Goal: Find specific page/section: Find specific page/section

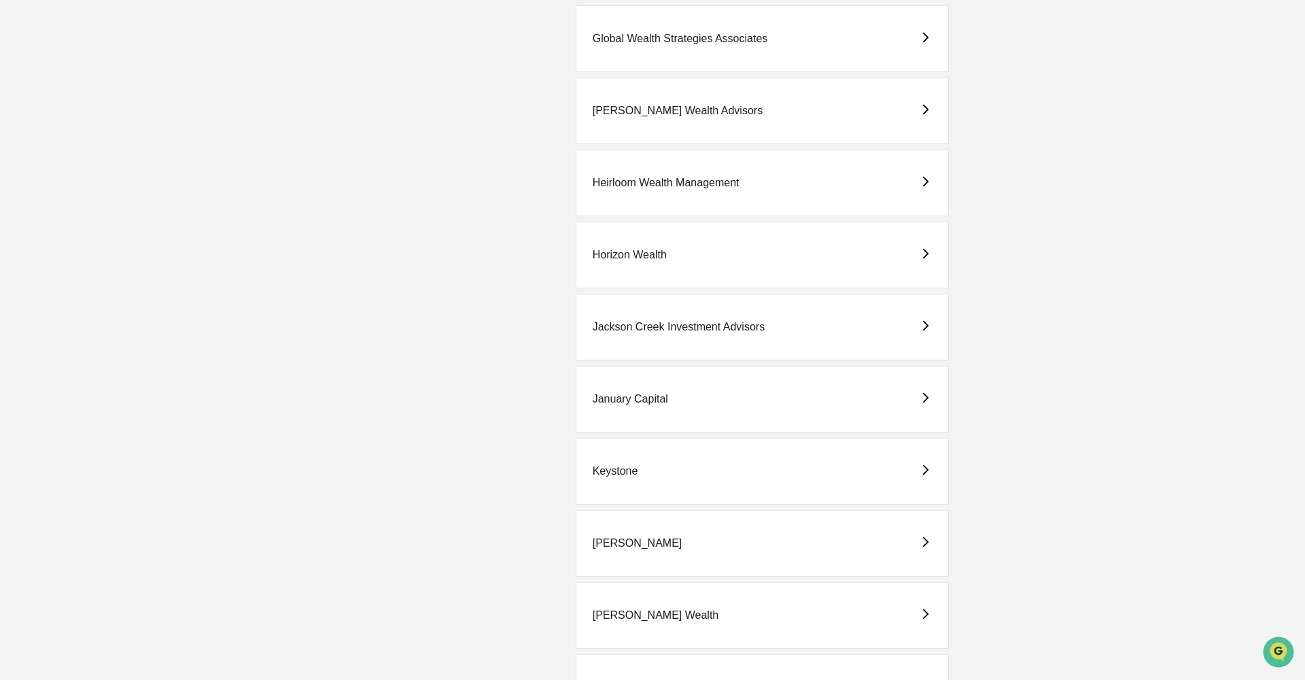
scroll to position [1686, 0]
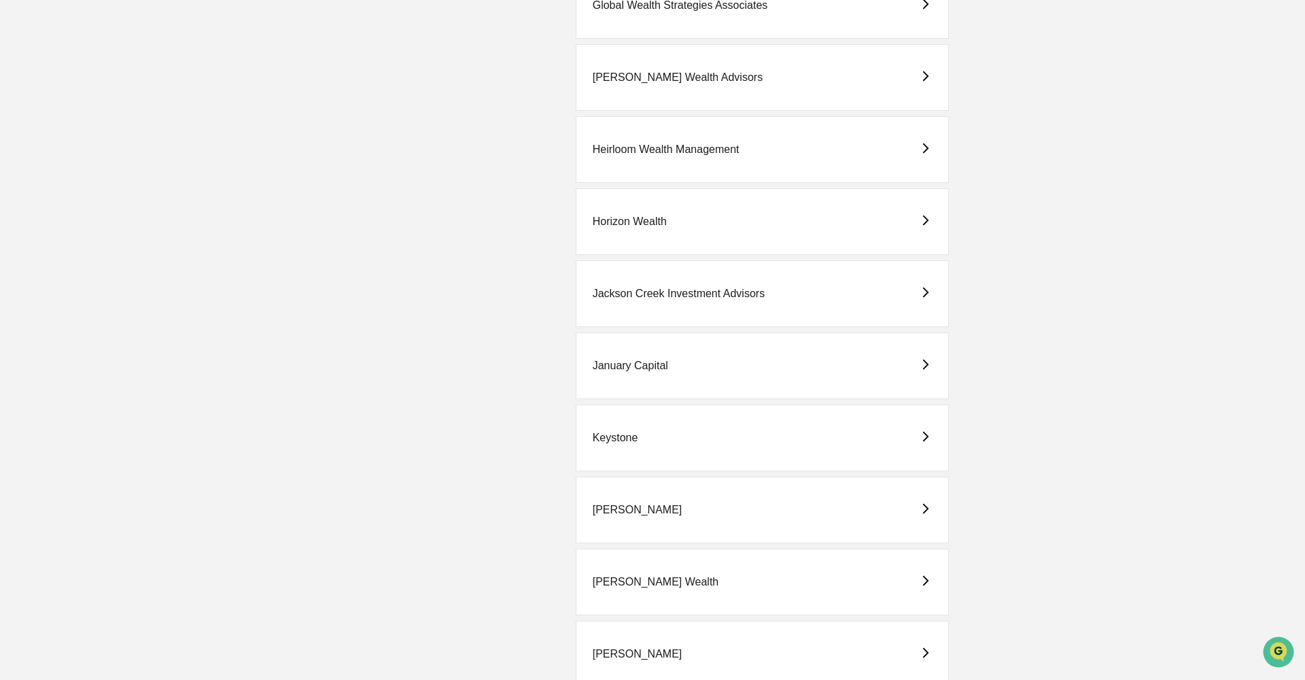
click at [640, 364] on div "January Capital" at bounding box center [630, 366] width 75 height 12
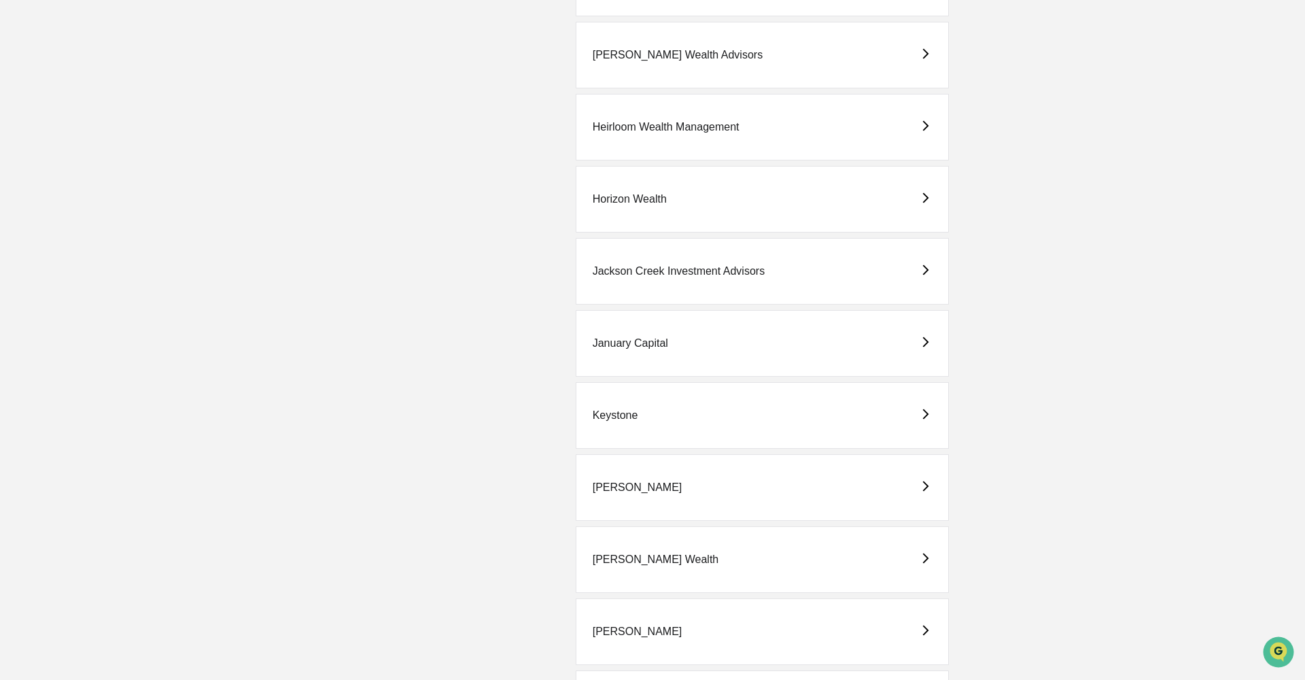
scroll to position [1710, 0]
click at [628, 418] on div "Keystone" at bounding box center [616, 414] width 46 height 12
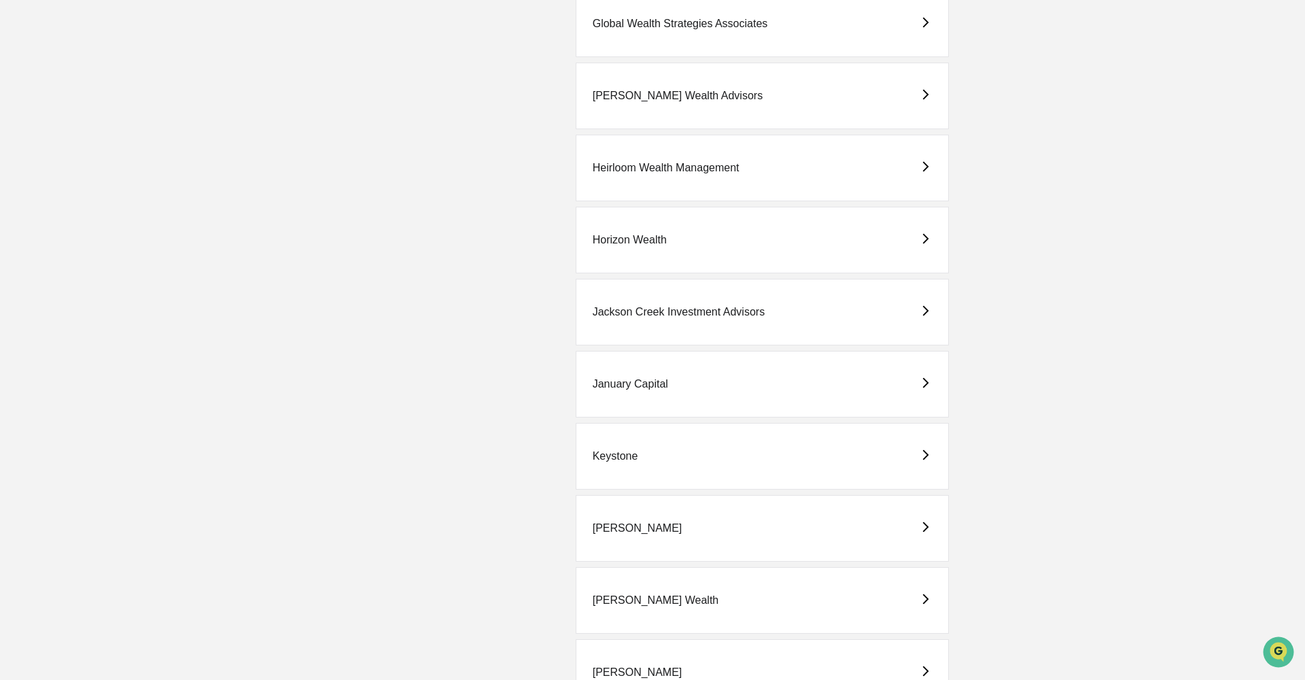
scroll to position [1669, 0]
click at [644, 528] on div "[PERSON_NAME]" at bounding box center [638, 527] width 90 height 12
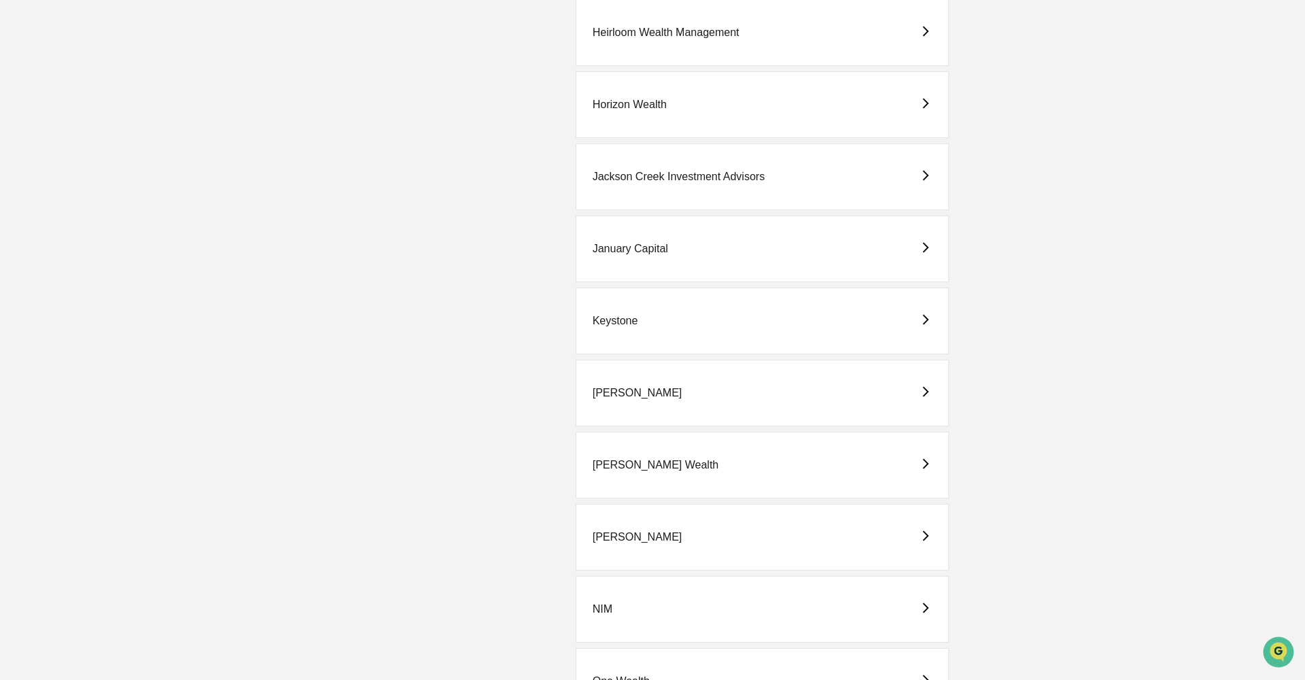
scroll to position [1805, 0]
click at [651, 461] on div "[PERSON_NAME] Wealth" at bounding box center [656, 463] width 126 height 12
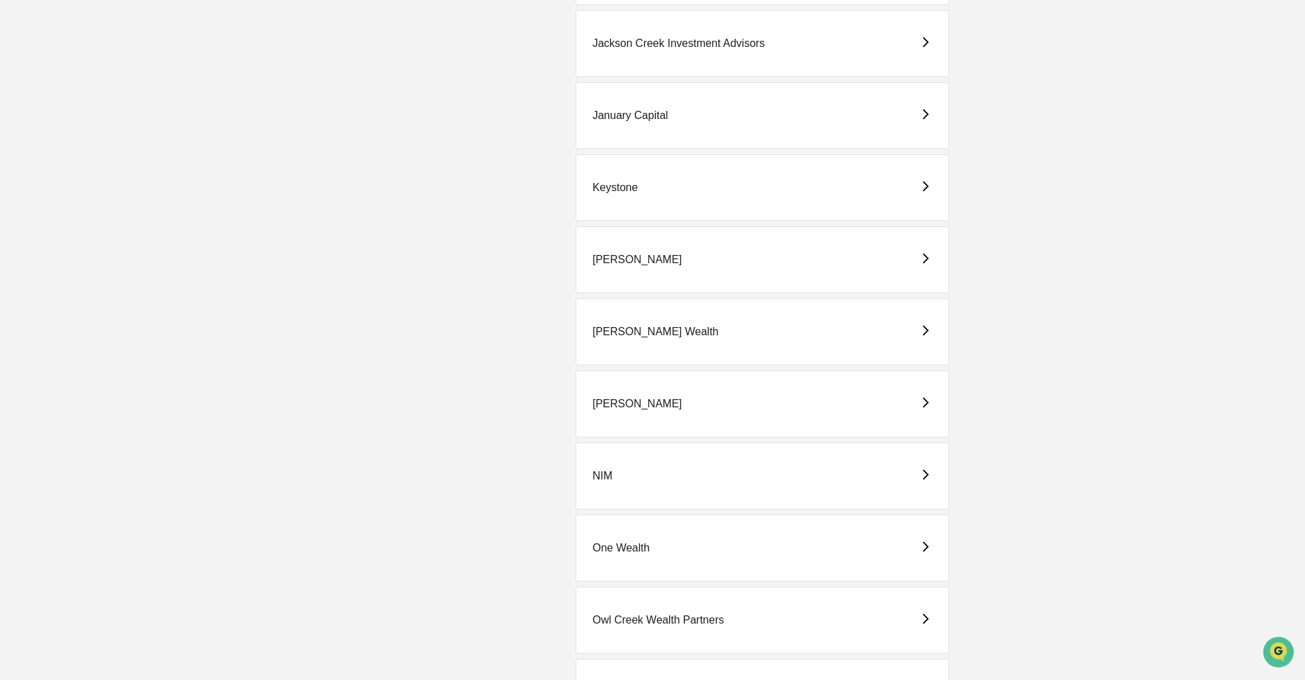
scroll to position [1964, 0]
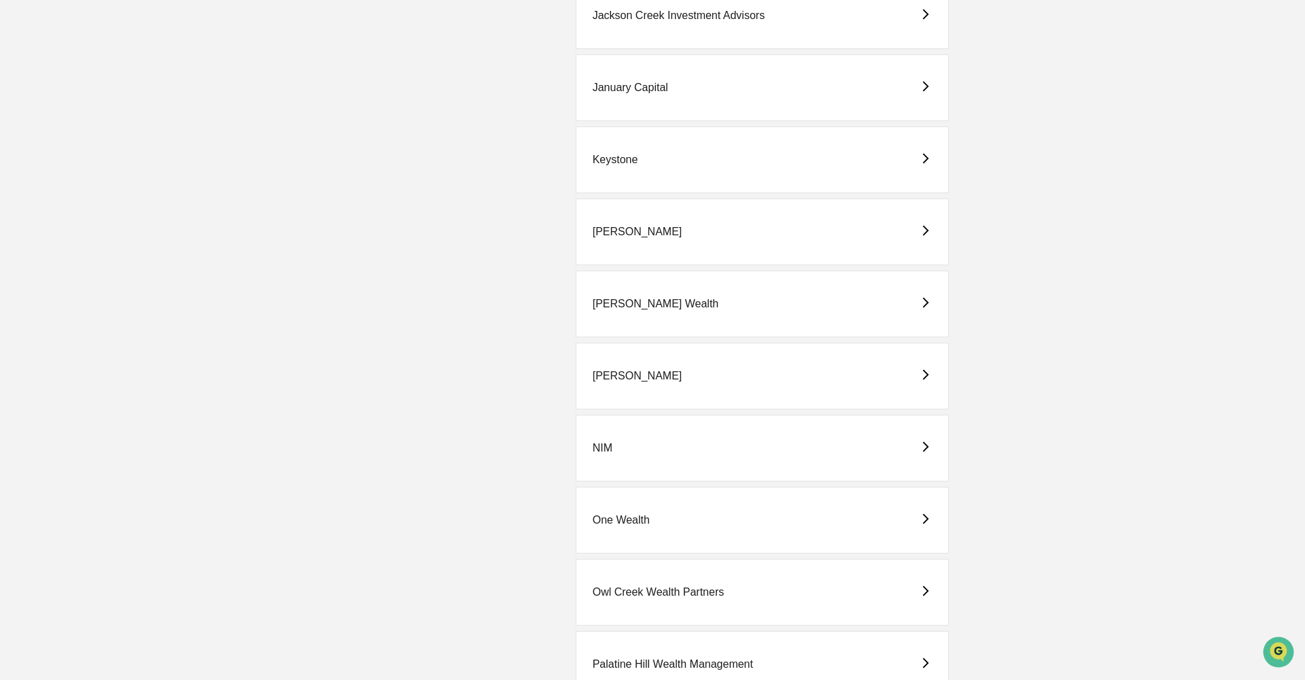
click at [661, 308] on div "[PERSON_NAME] Wealth" at bounding box center [656, 304] width 126 height 12
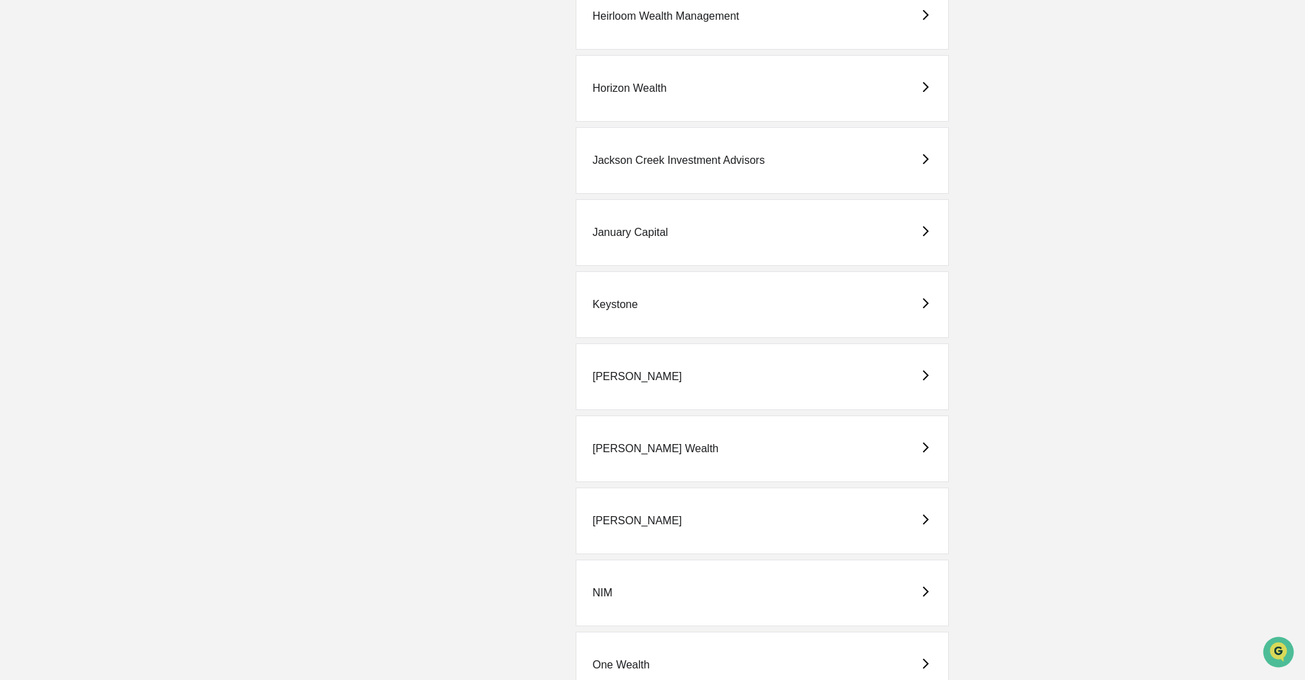
scroll to position [1994, 0]
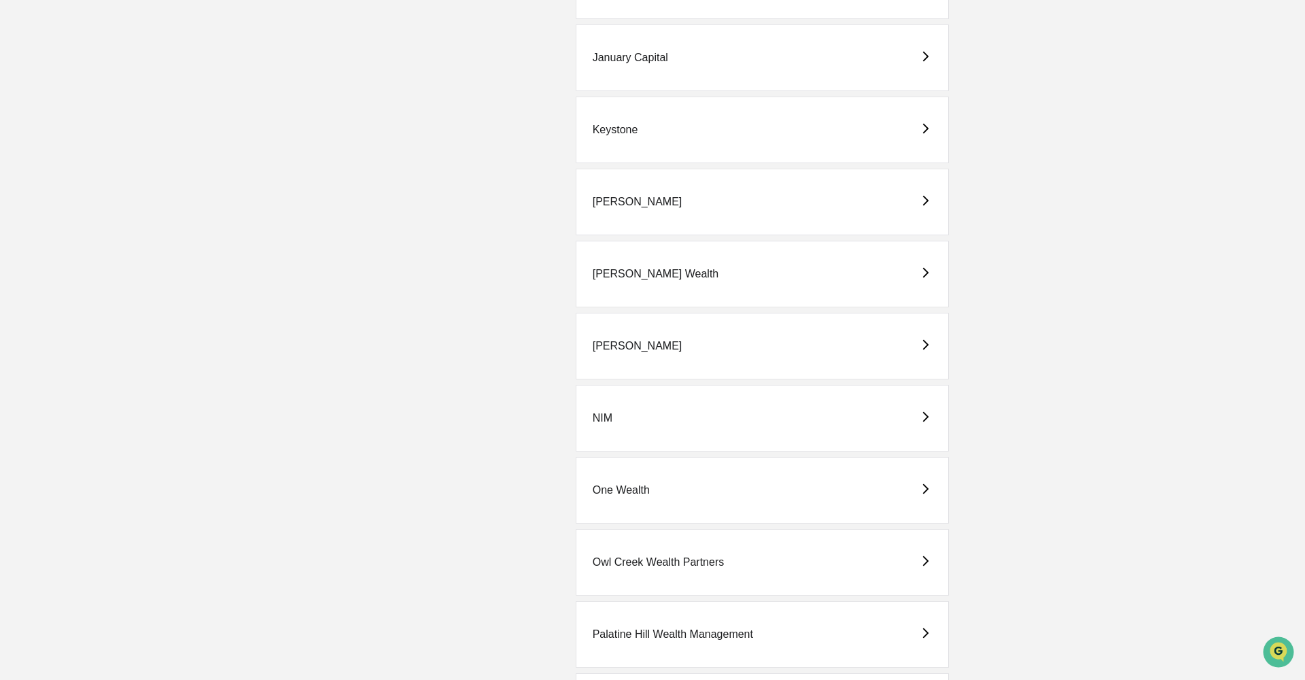
click at [658, 352] on div "[PERSON_NAME]" at bounding box center [763, 346] width 374 height 67
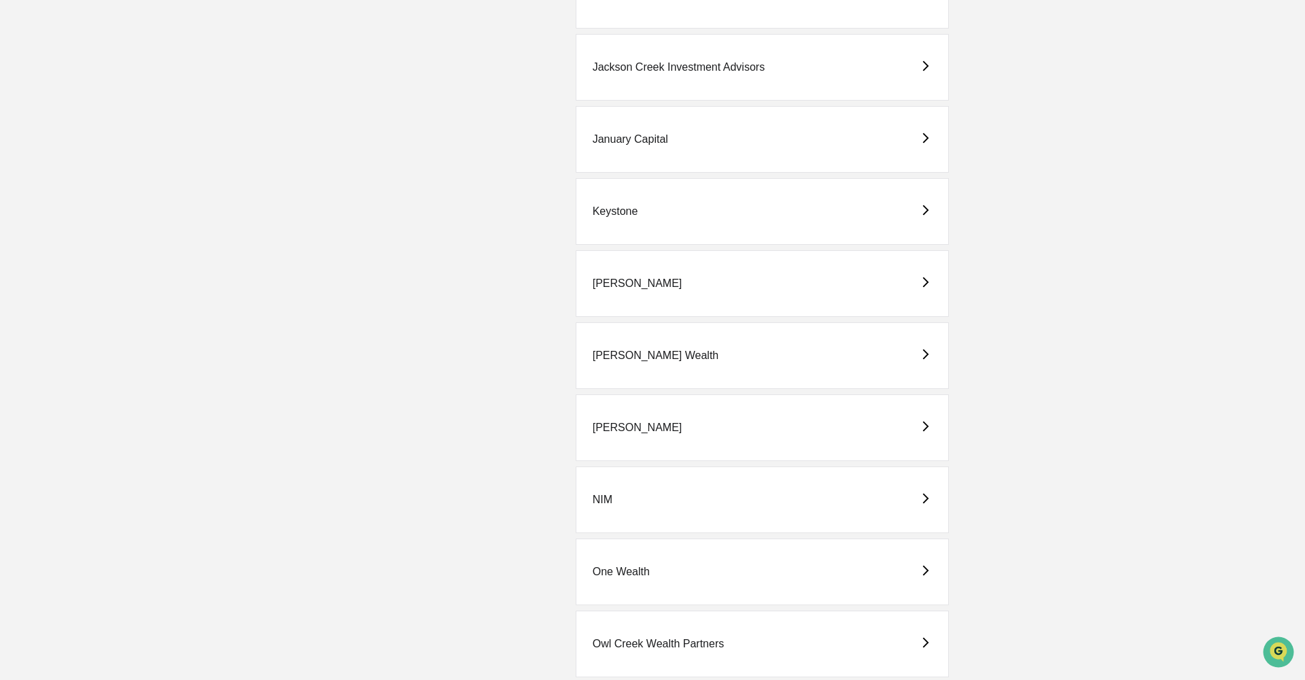
scroll to position [1913, 0]
click at [604, 501] on div "NIM" at bounding box center [603, 499] width 20 height 12
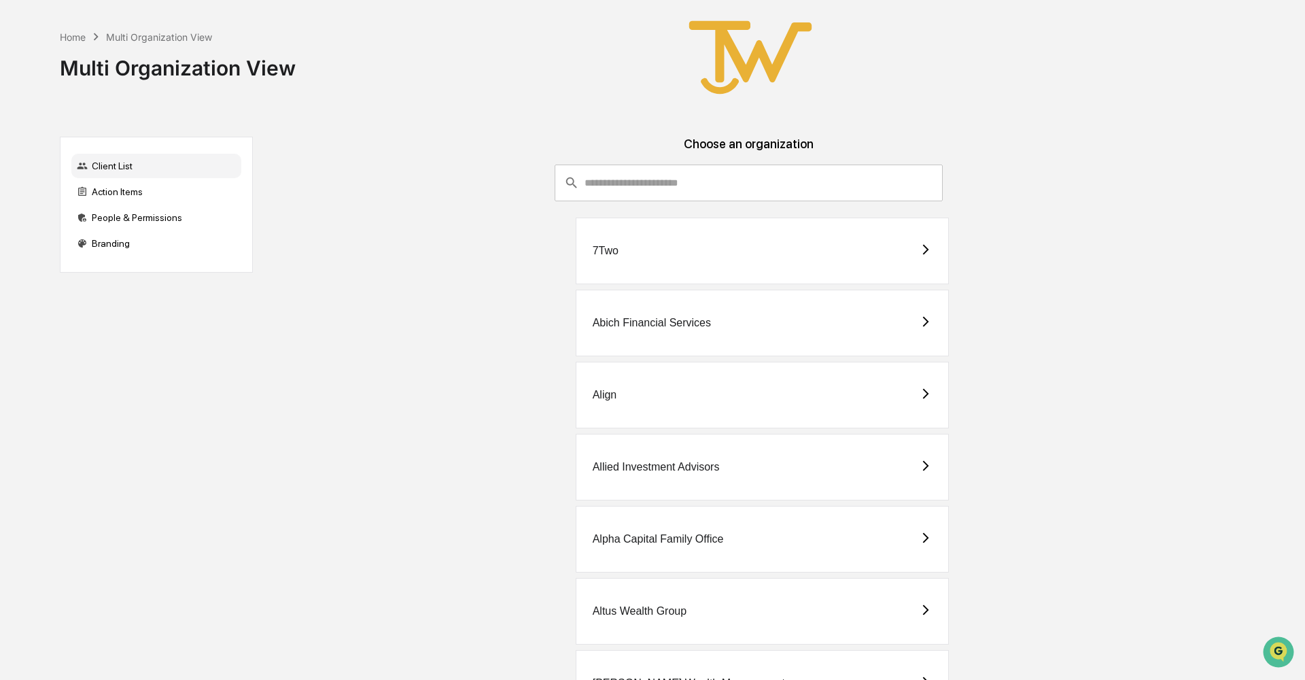
click at [508, 45] on div "Home Multi Organization View Multi Organization View" at bounding box center [647, 57] width 1174 height 115
click at [633, 540] on div "Alpha Capital Family Office" at bounding box center [658, 539] width 131 height 12
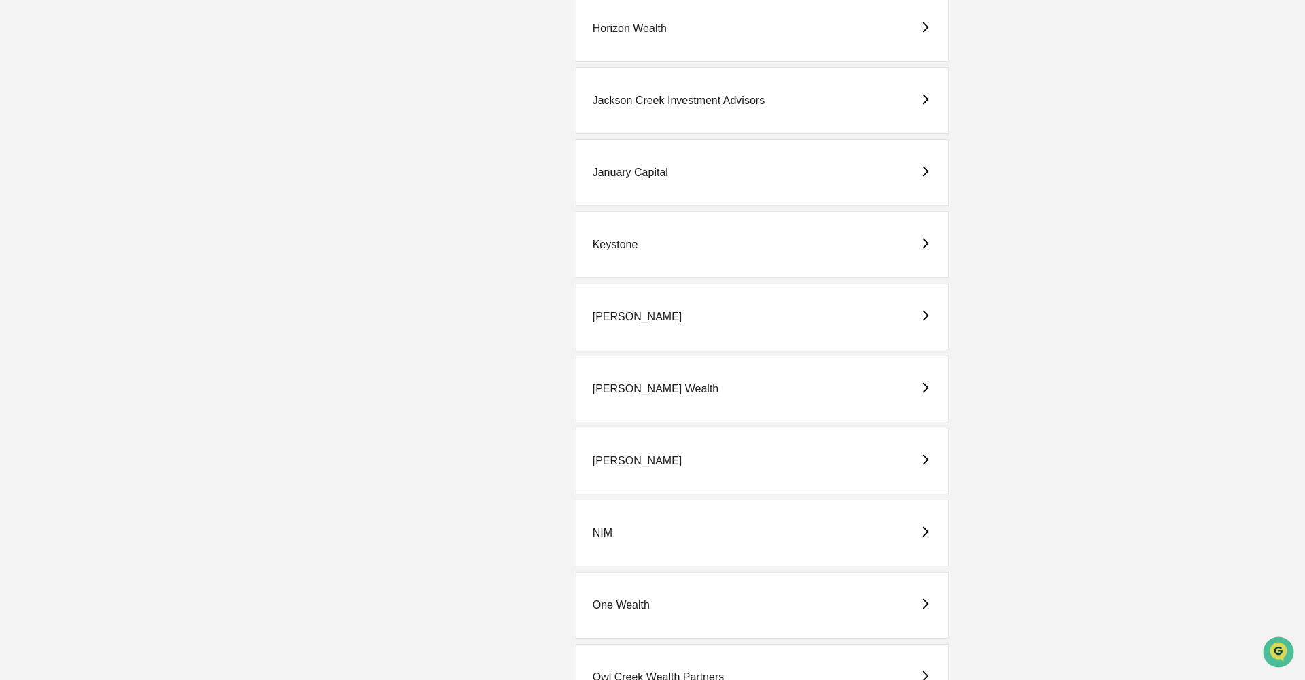
scroll to position [1880, 0]
click at [603, 529] on div "NIM" at bounding box center [603, 532] width 20 height 12
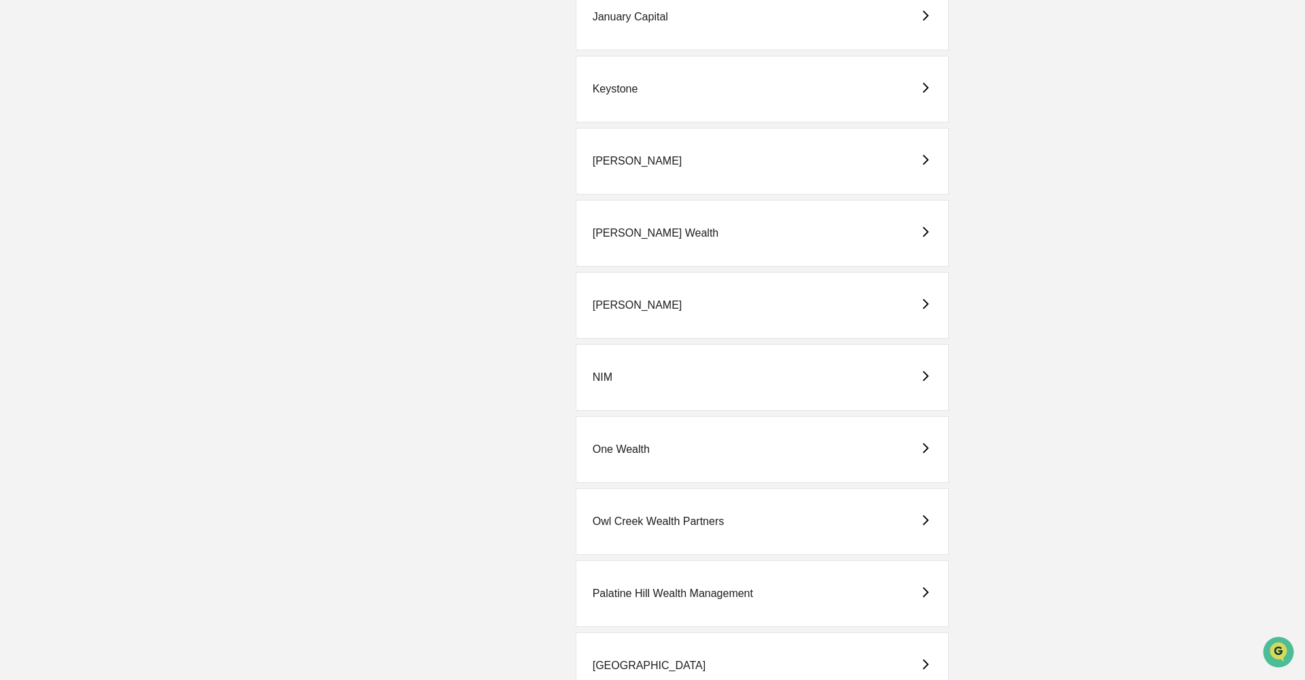
scroll to position [2040, 0]
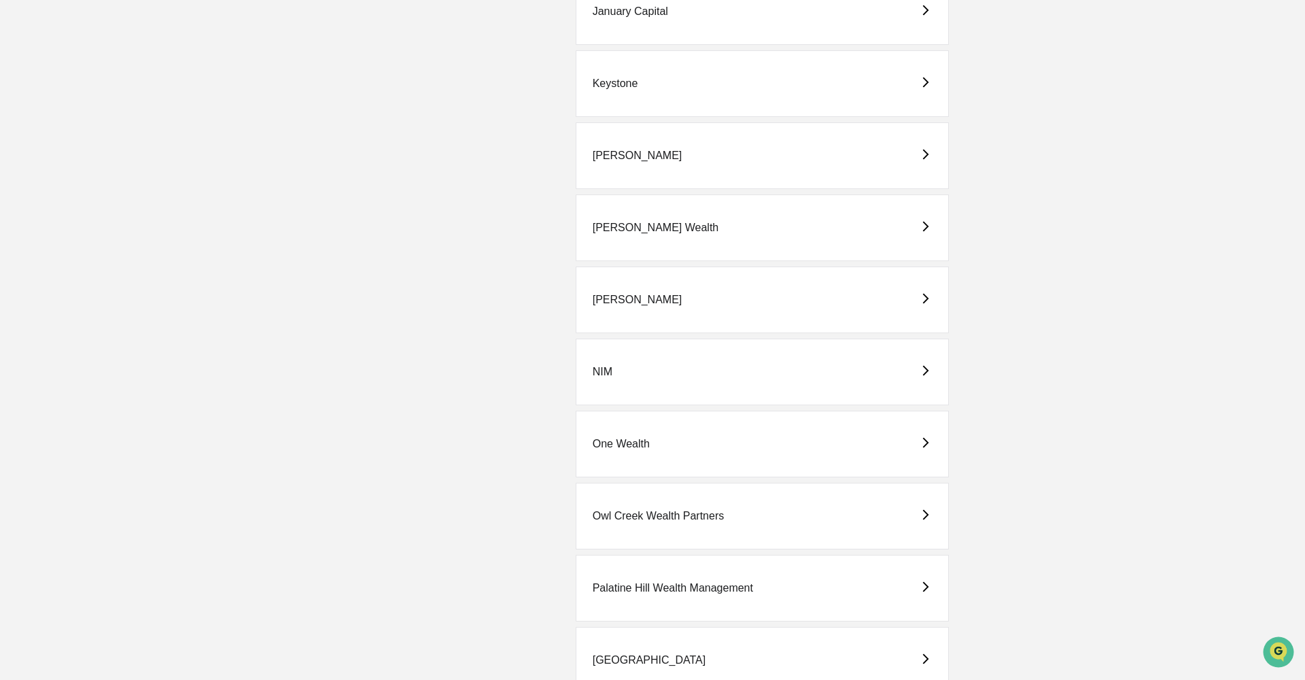
click at [620, 447] on div "One Wealth" at bounding box center [621, 444] width 57 height 12
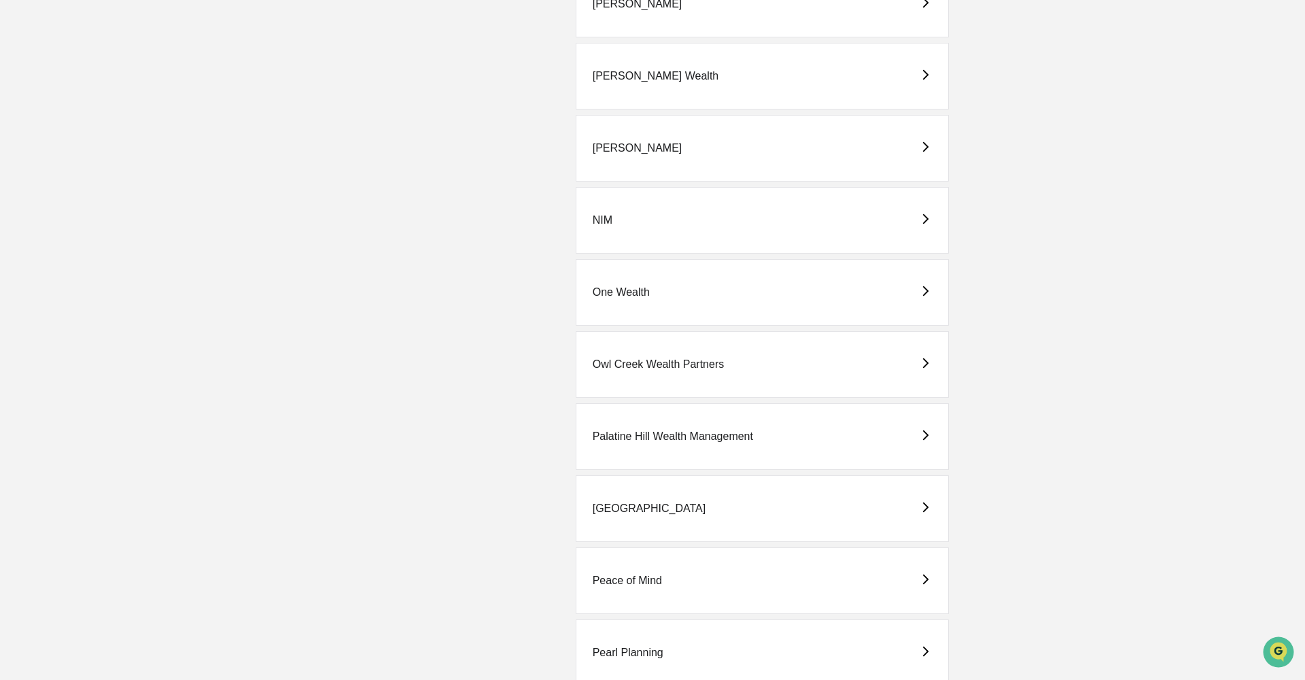
scroll to position [2191, 0]
click at [650, 292] on div "One Wealth" at bounding box center [763, 293] width 374 height 67
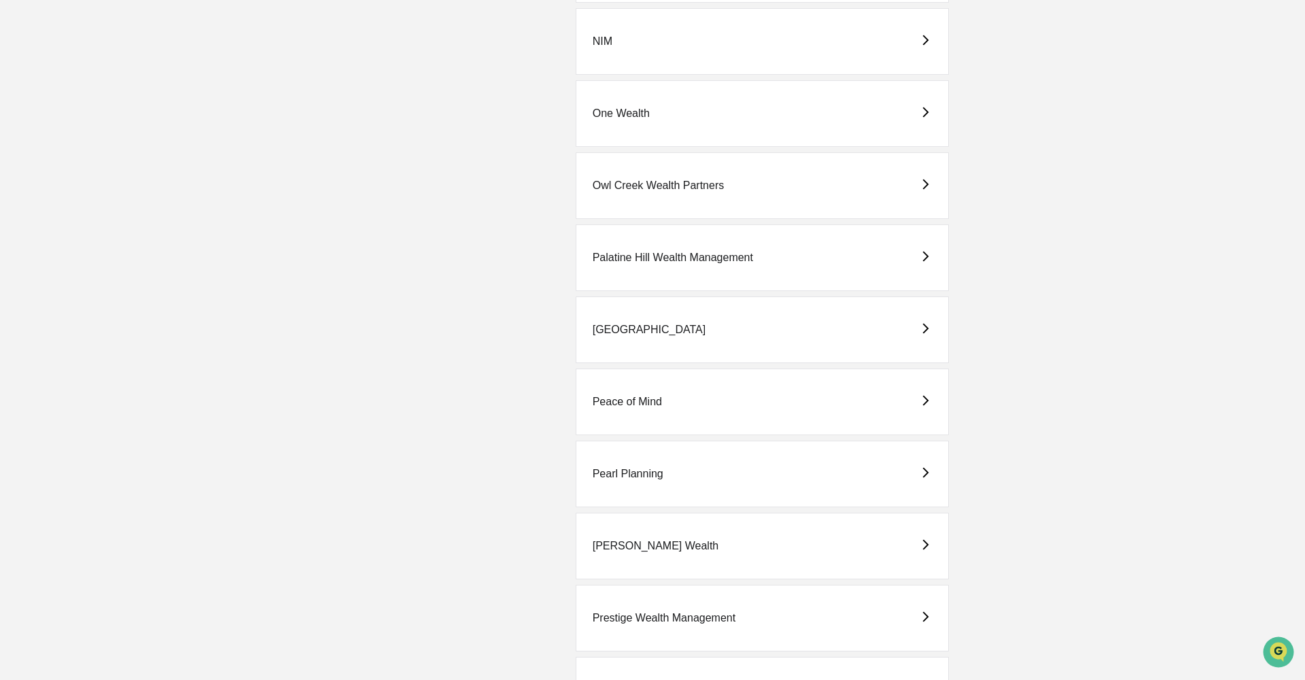
scroll to position [2370, 0]
click at [654, 185] on div "Owl Creek Wealth Partners" at bounding box center [659, 186] width 132 height 12
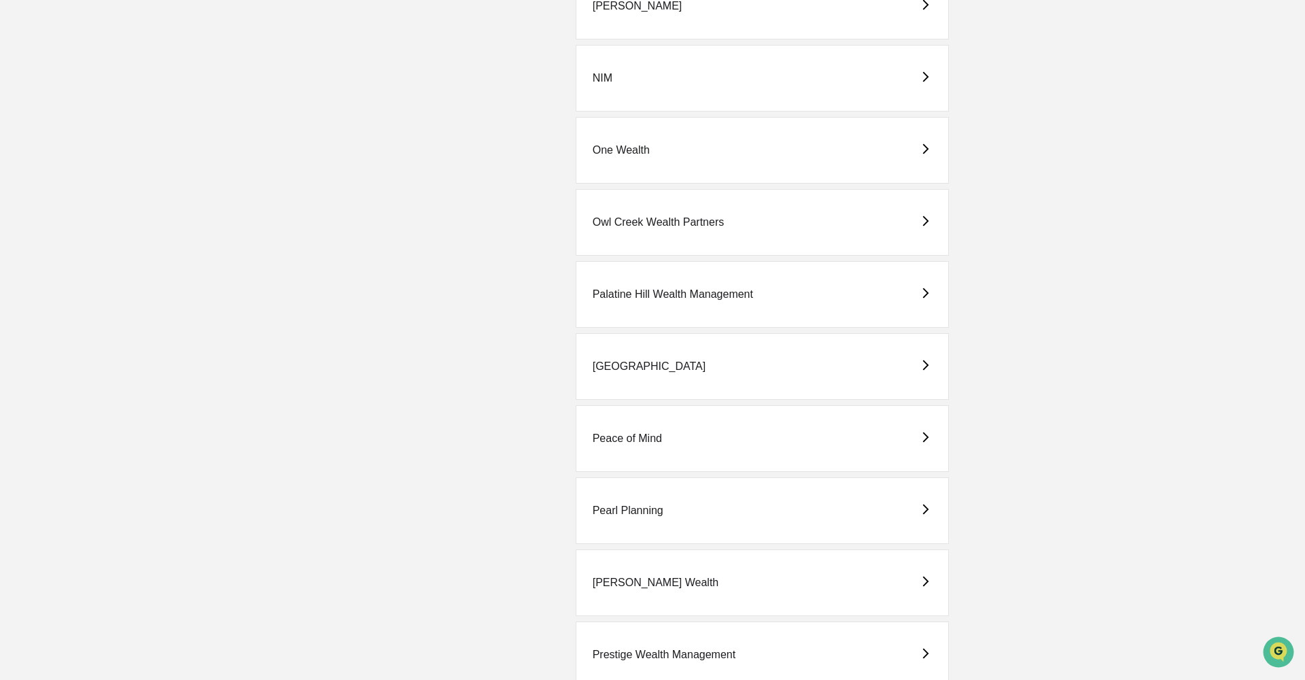
scroll to position [2369, 0]
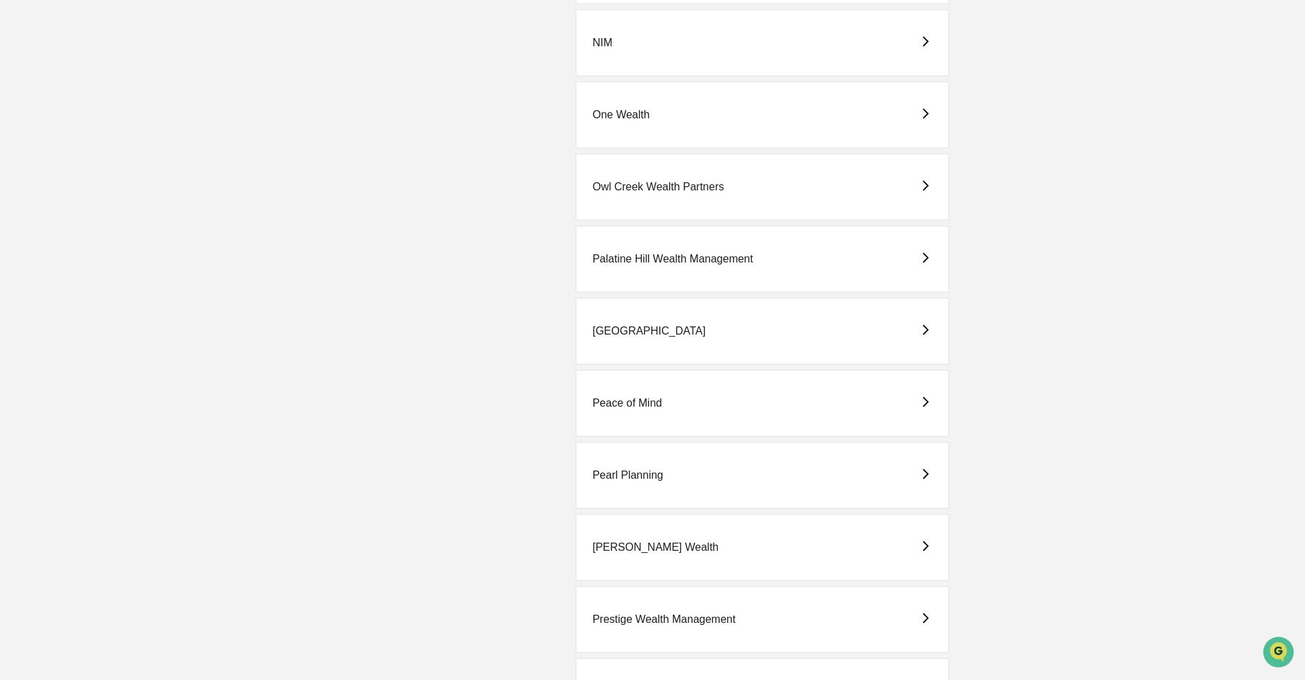
click at [633, 254] on div "Palatine Hill Wealth Management" at bounding box center [673, 259] width 160 height 12
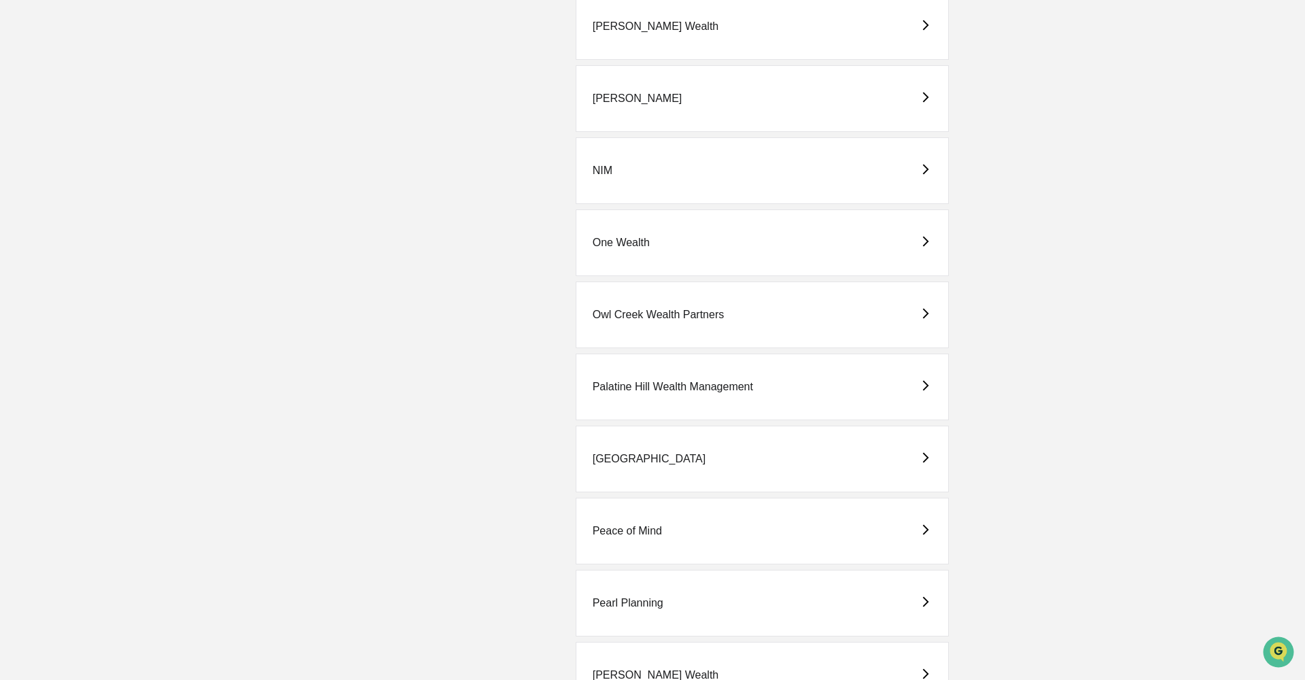
scroll to position [2242, 0]
click at [641, 453] on div "[GEOGRAPHIC_DATA]" at bounding box center [650, 459] width 114 height 12
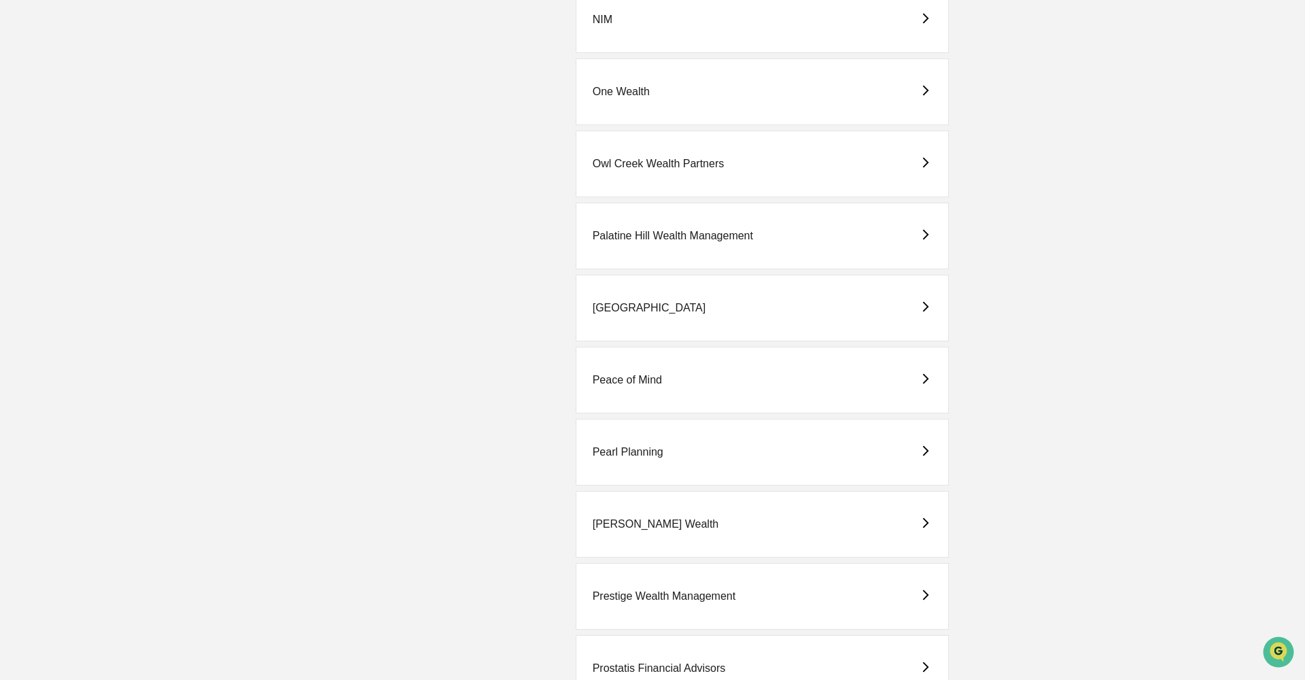
scroll to position [2418, 0]
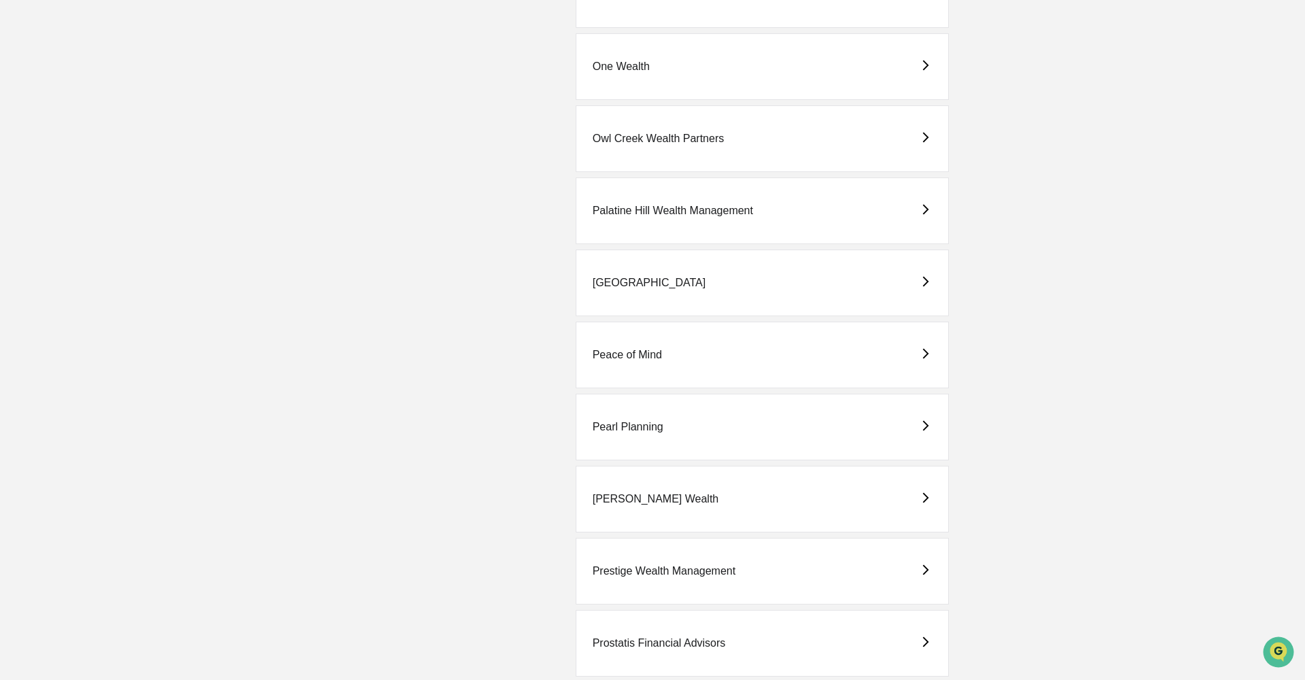
click at [654, 352] on div "Peace of Mind" at bounding box center [627, 355] width 69 height 12
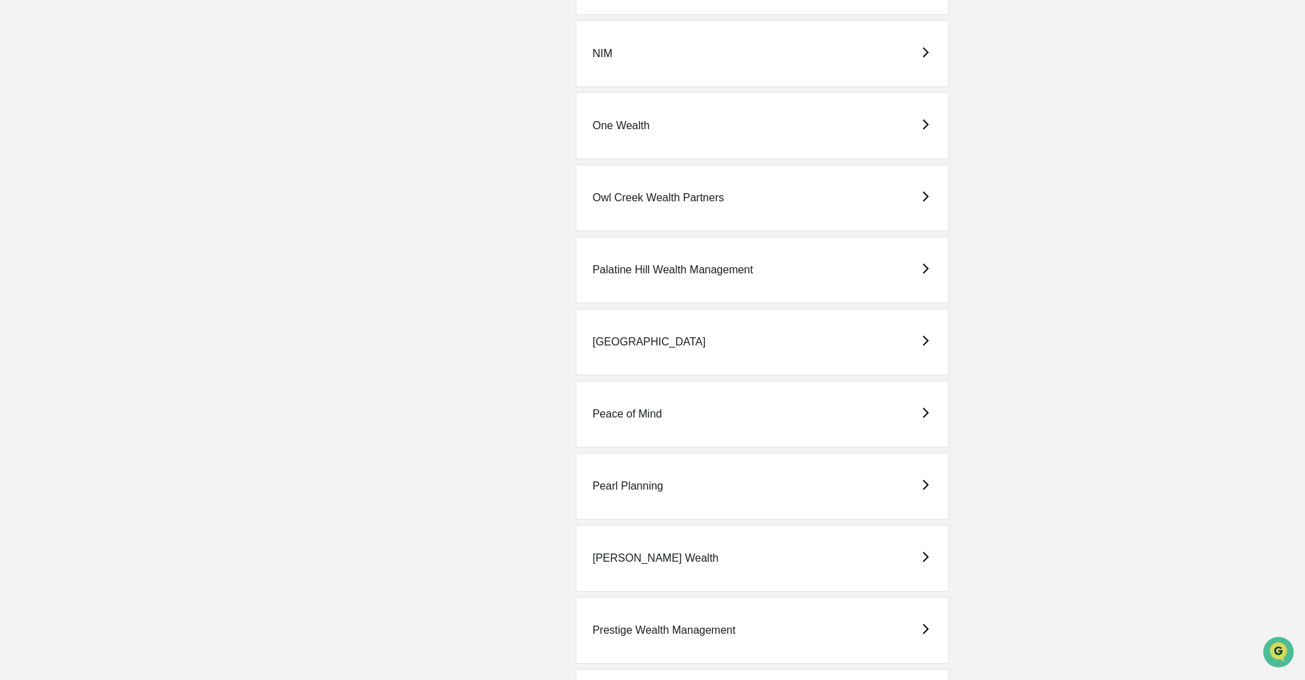
scroll to position [2360, 0]
click at [608, 483] on div "Pearl Planning" at bounding box center [628, 484] width 71 height 12
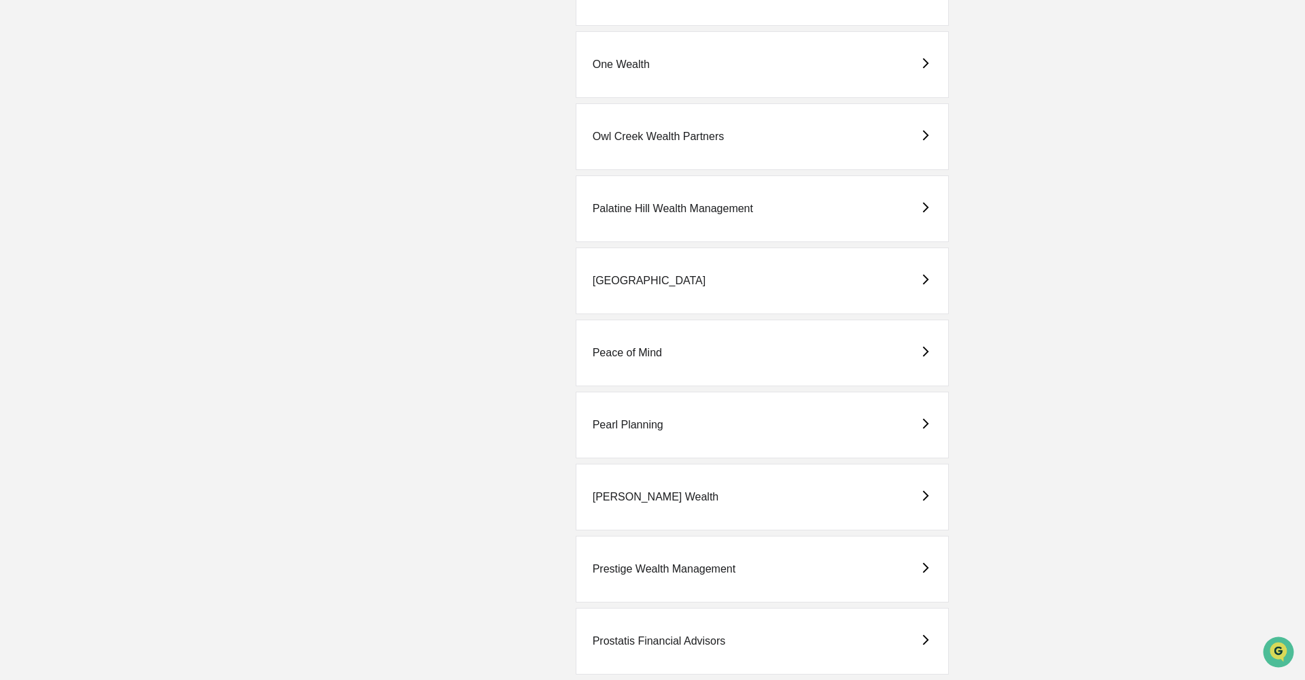
scroll to position [2423, 0]
click at [659, 494] on div "[PERSON_NAME] Wealth" at bounding box center [656, 493] width 126 height 12
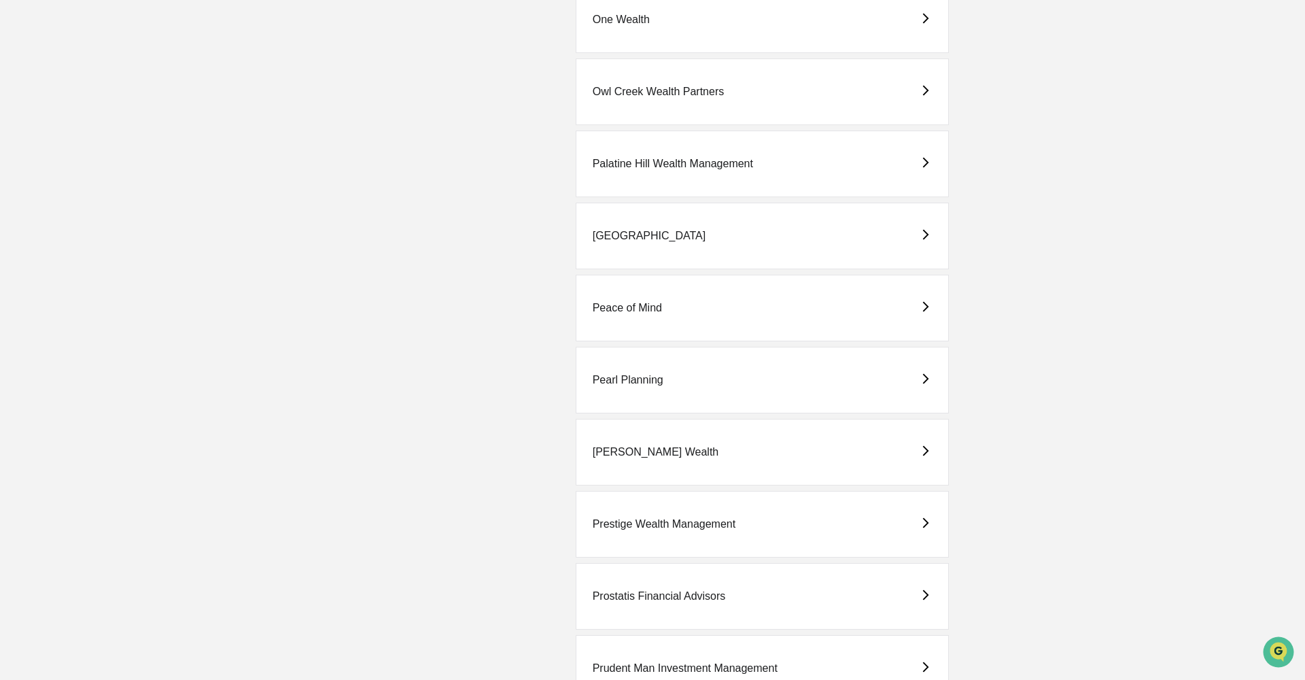
scroll to position [2465, 0]
click at [662, 521] on div "Prestige Wealth Management" at bounding box center [664, 523] width 143 height 12
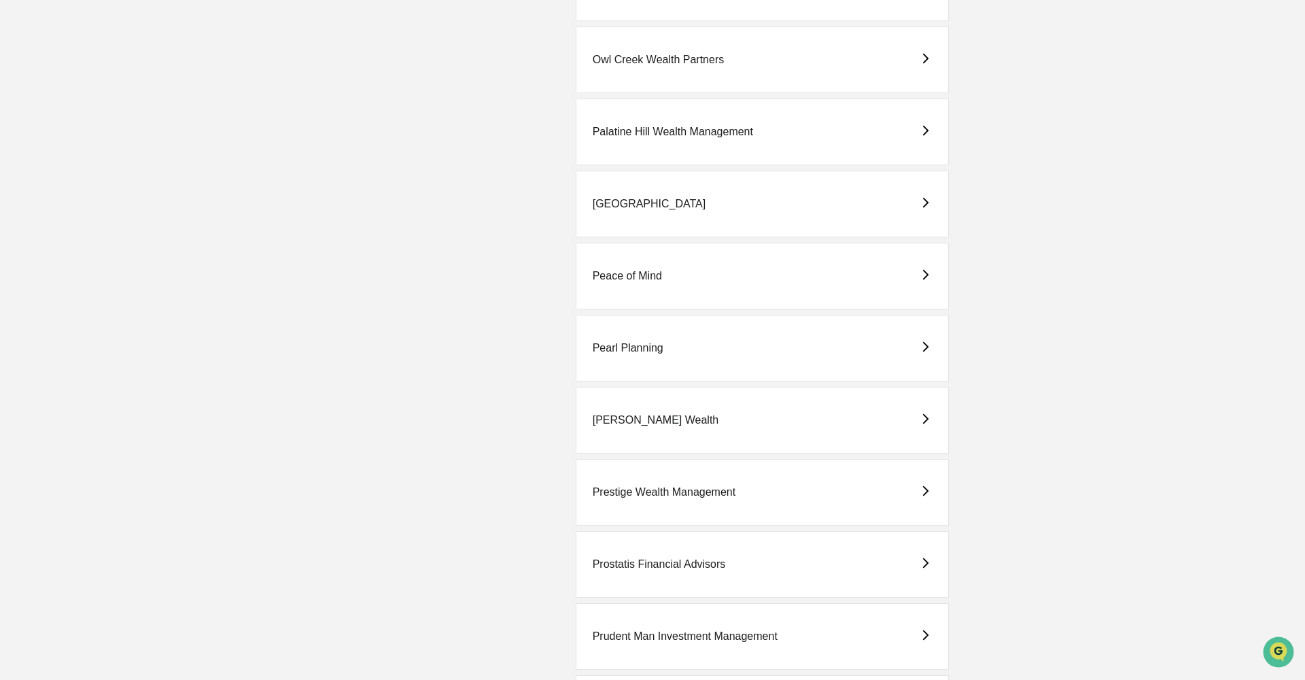
scroll to position [2498, 0]
click at [638, 559] on div "Prostatis Financial Advisors" at bounding box center [659, 563] width 133 height 12
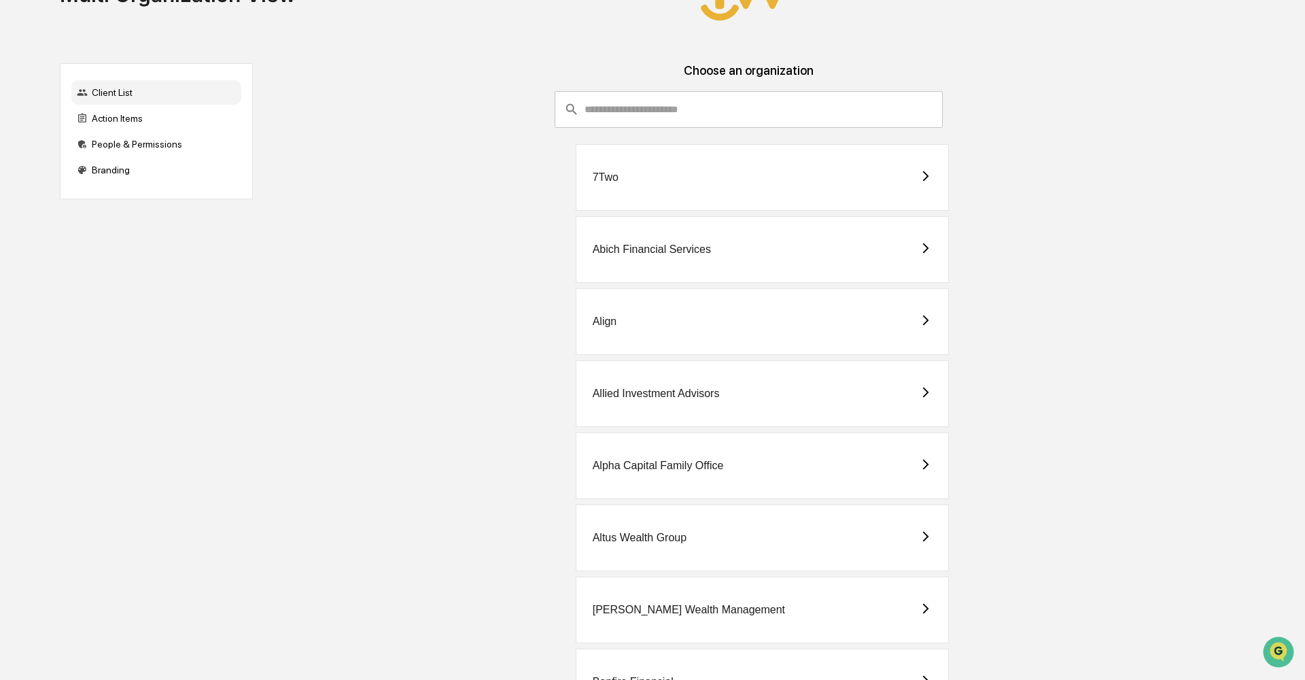
click at [679, 470] on div "Alpha Capital Family Office" at bounding box center [658, 465] width 131 height 12
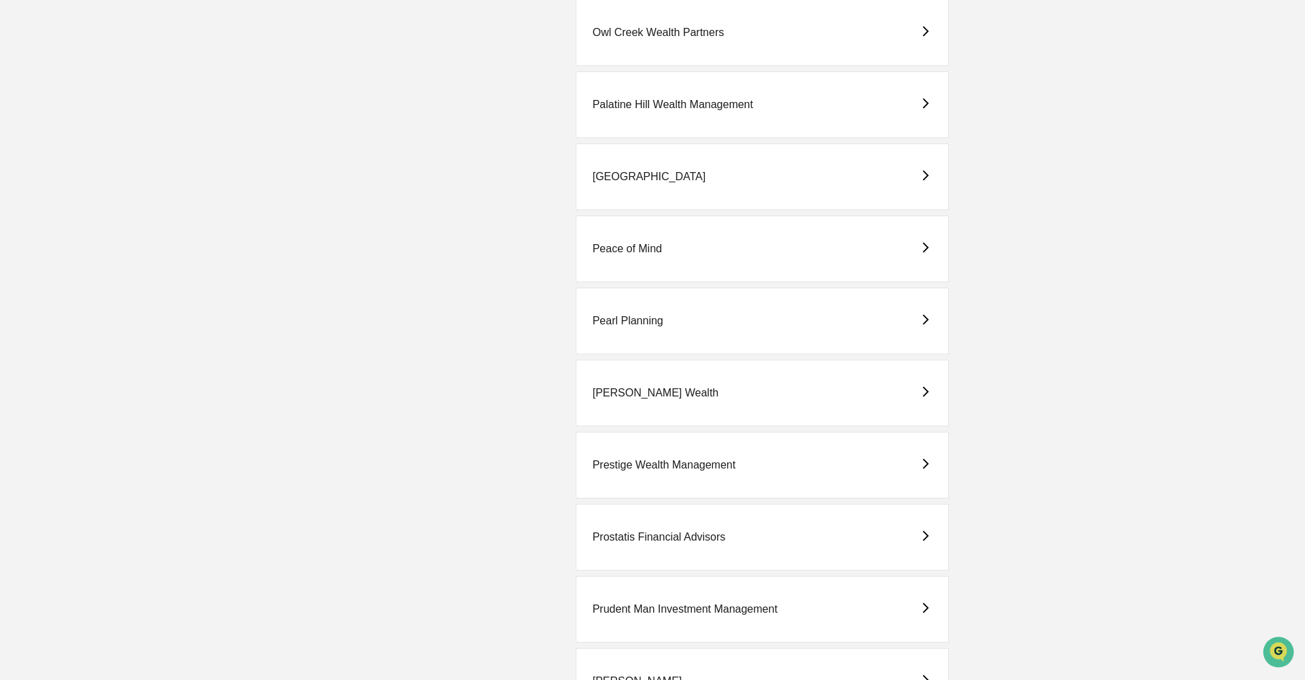
scroll to position [2524, 0]
click at [654, 542] on div "Prostatis Financial Advisors" at bounding box center [659, 536] width 133 height 12
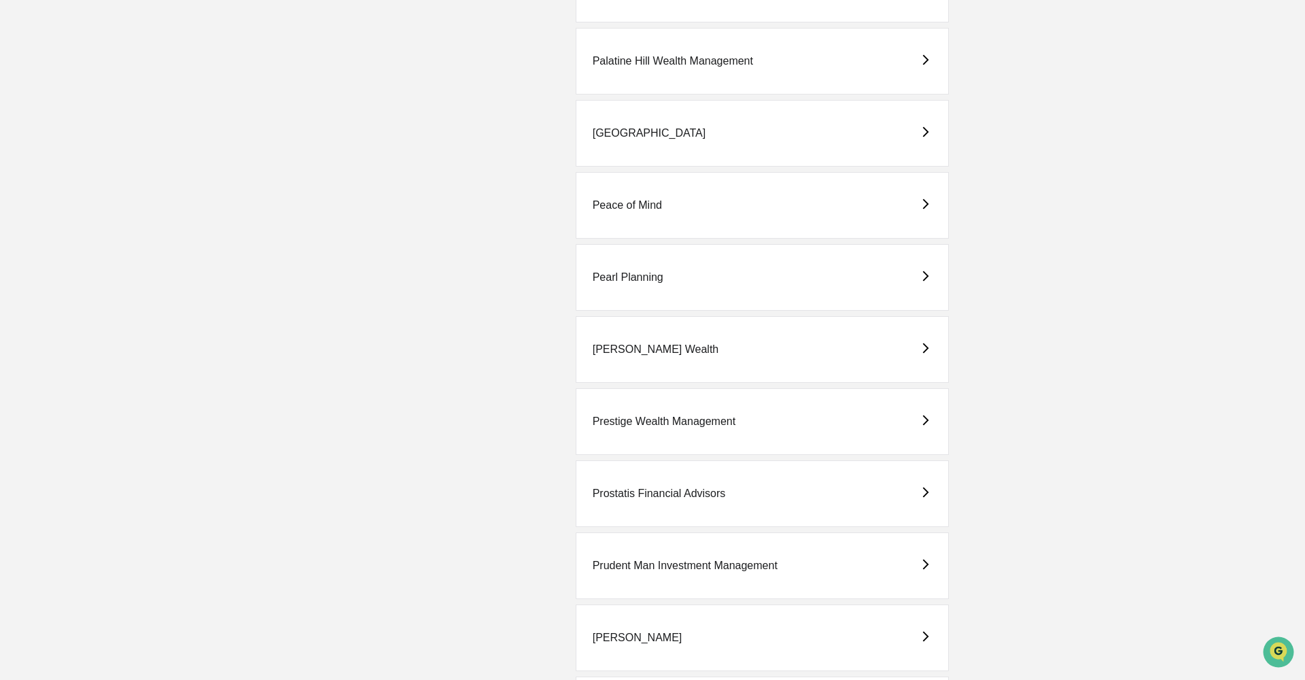
scroll to position [2615, 0]
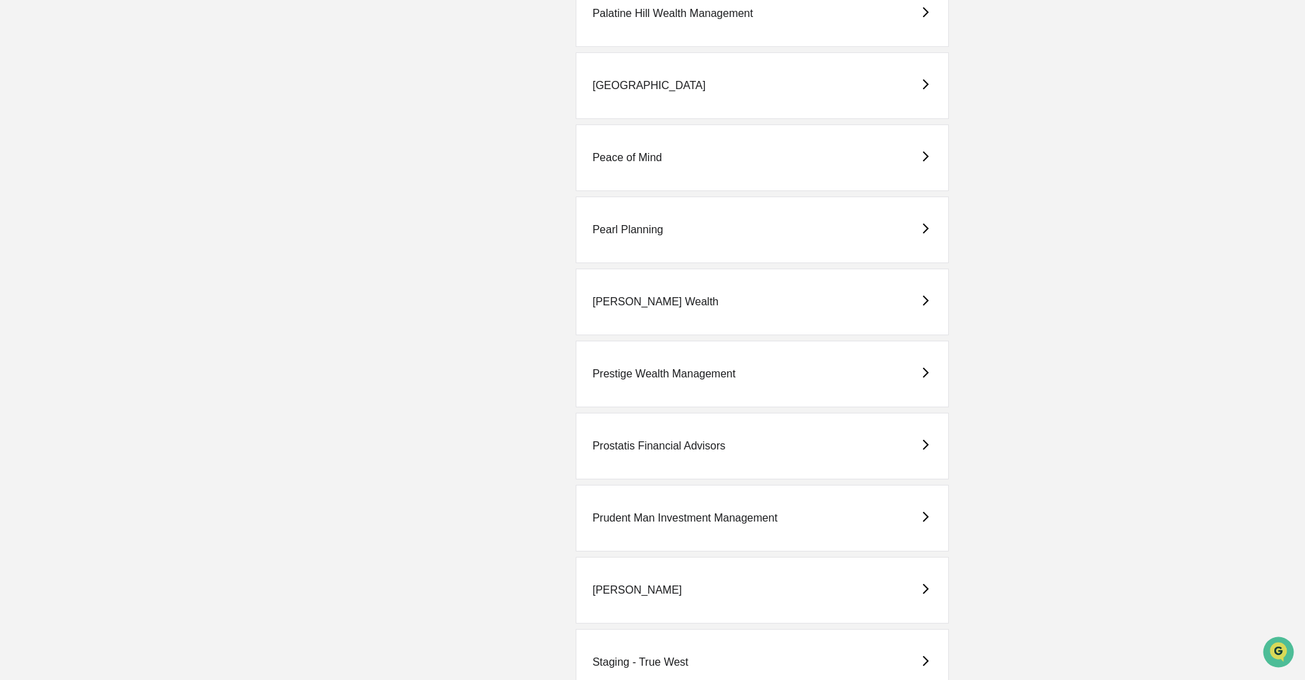
click at [639, 445] on div "Prostatis Financial Advisors" at bounding box center [659, 446] width 133 height 12
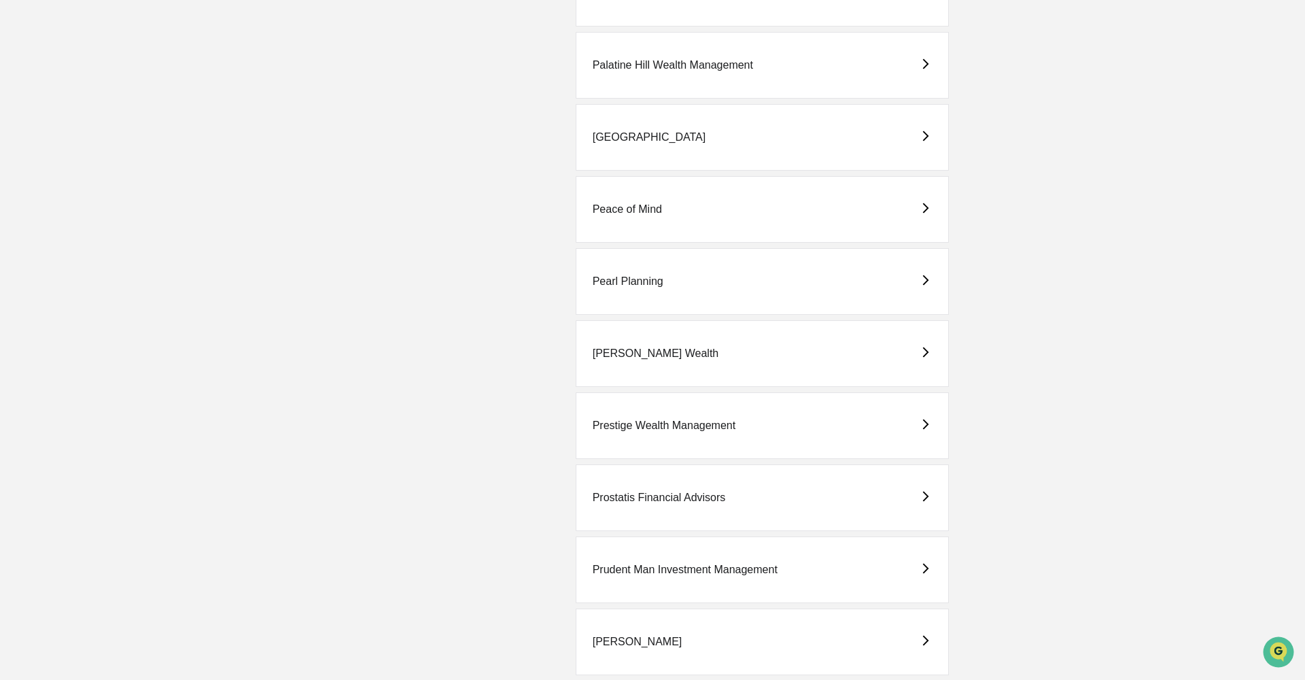
scroll to position [2579, 0]
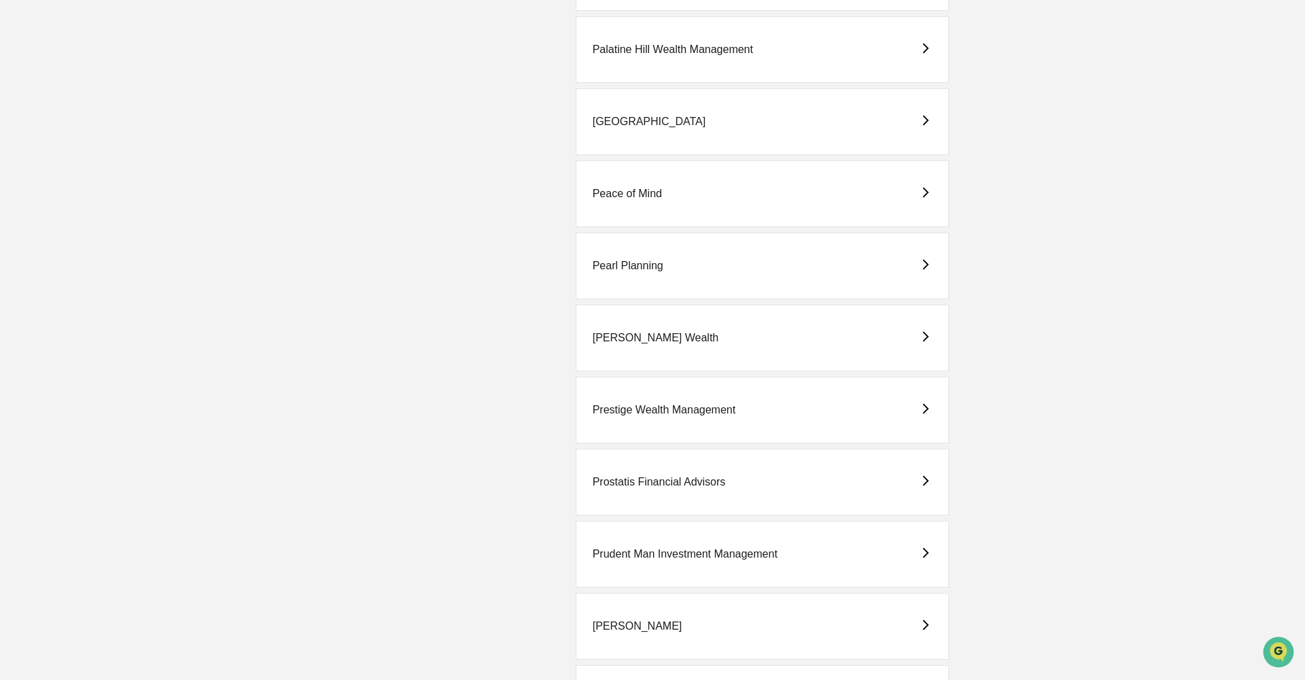
click at [672, 556] on div "Prudent Man Investment Management" at bounding box center [685, 554] width 185 height 12
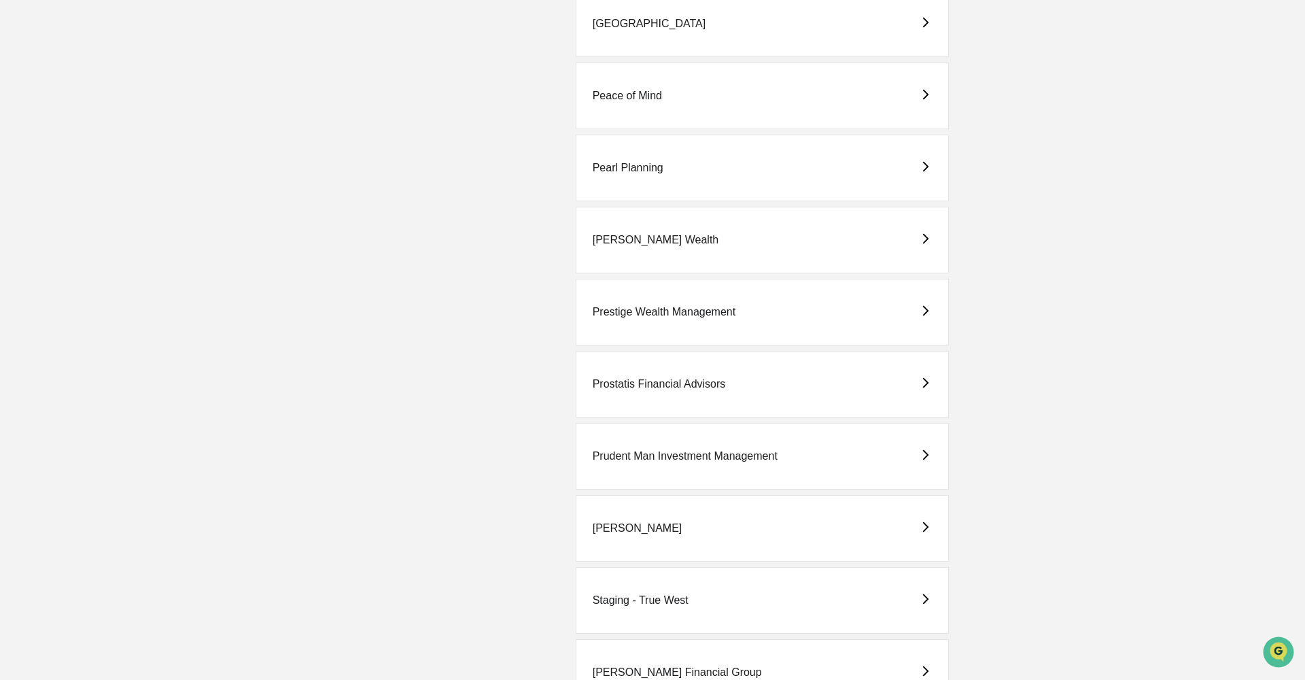
scroll to position [2679, 0]
click at [609, 525] on div "[PERSON_NAME]" at bounding box center [638, 525] width 90 height 12
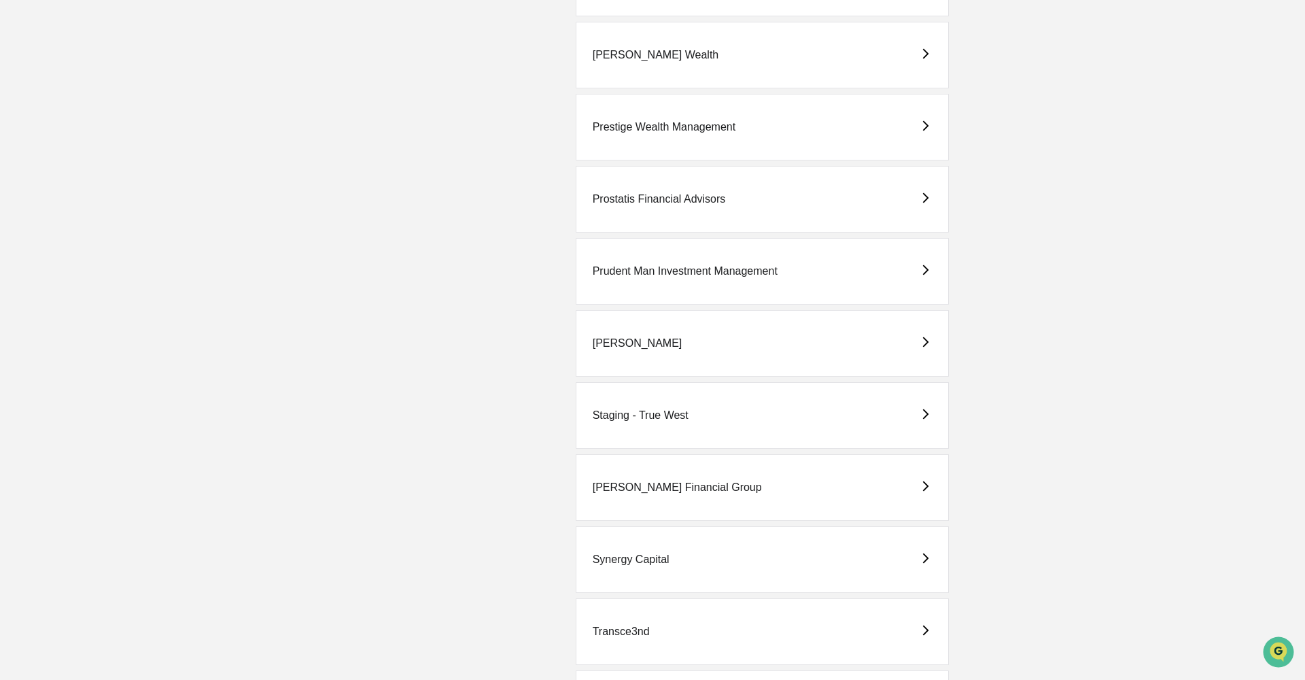
scroll to position [2877, 0]
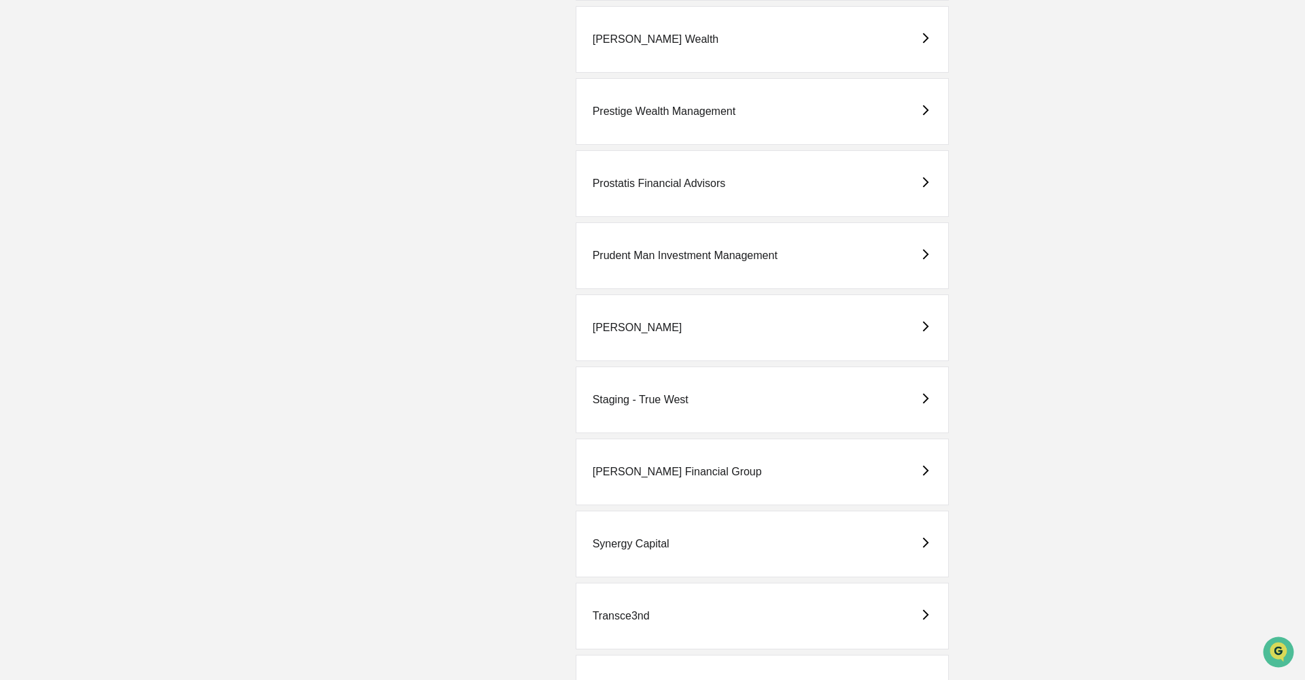
click at [635, 470] on div "[PERSON_NAME] Financial Group" at bounding box center [677, 472] width 169 height 12
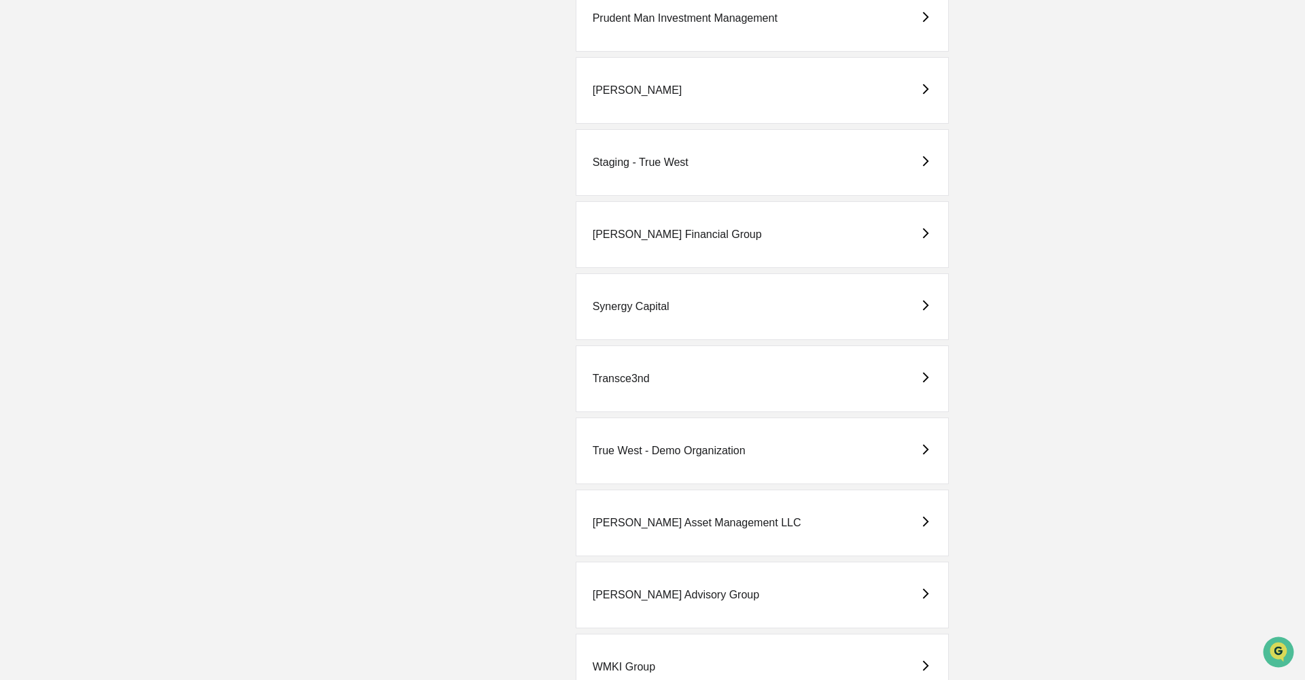
scroll to position [3127, 0]
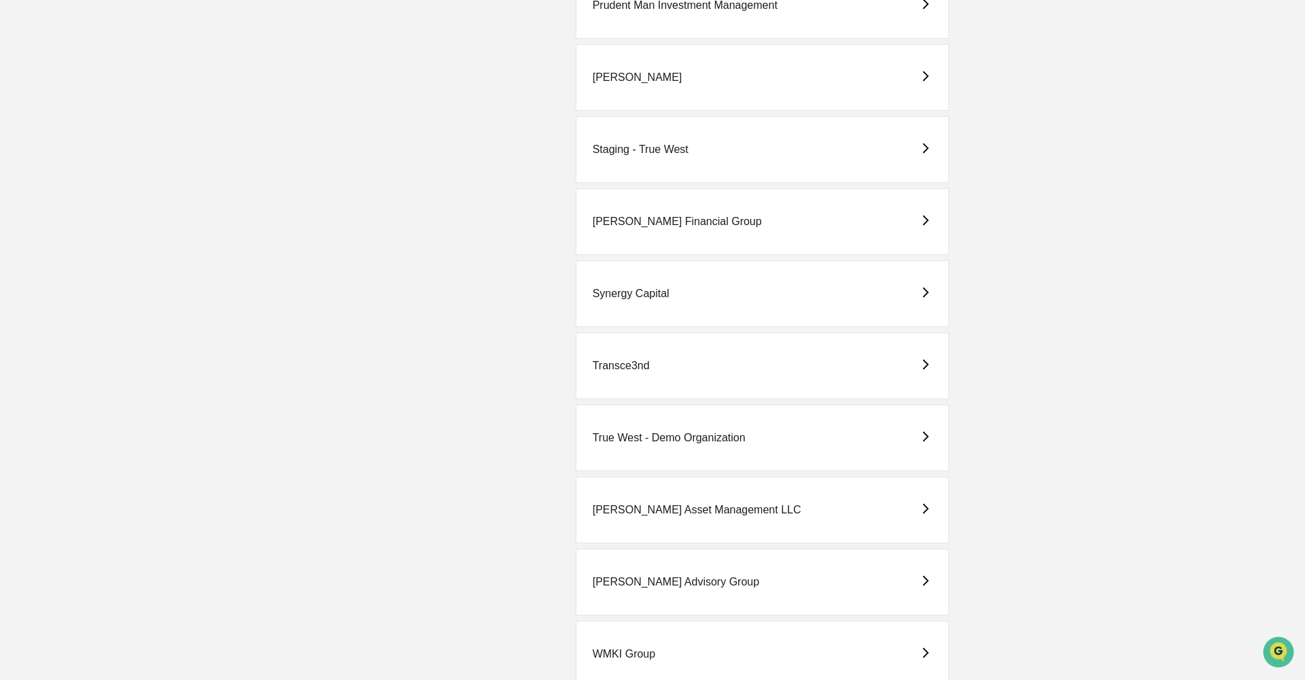
click at [614, 296] on div "Synergy Capital" at bounding box center [631, 294] width 77 height 12
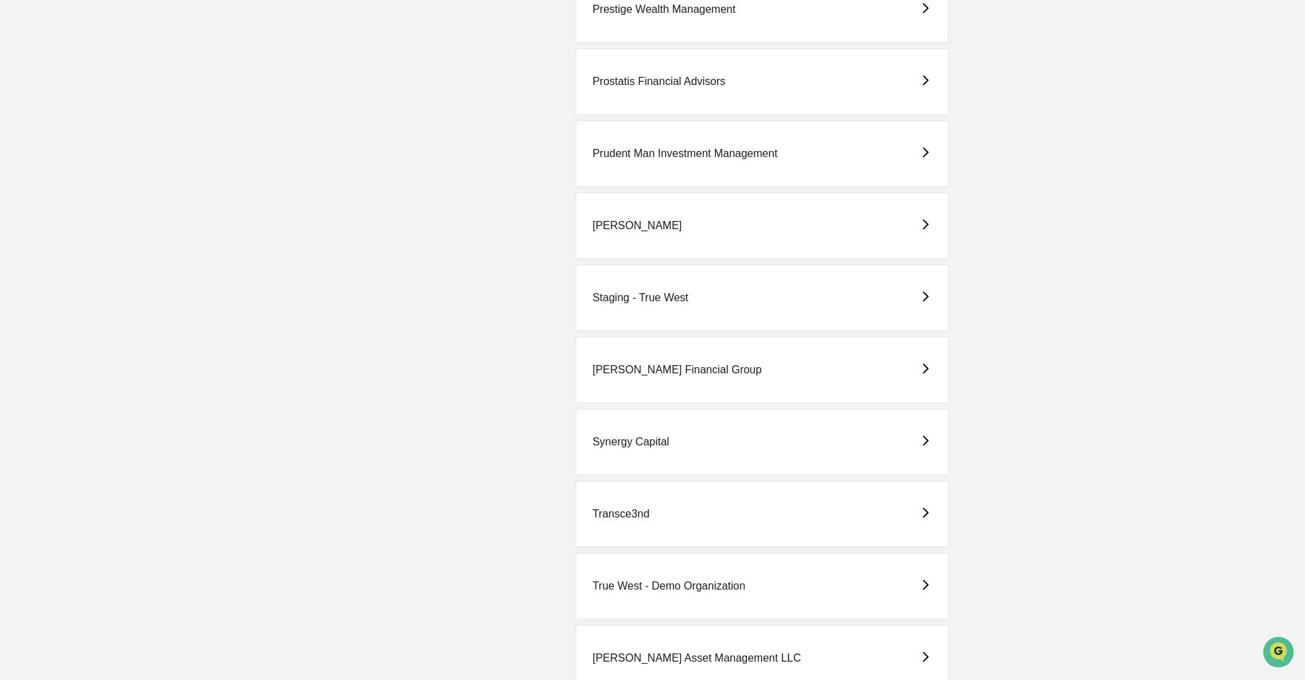
scroll to position [2982, 0]
click at [619, 506] on div "Transce3nd" at bounding box center [621, 510] width 57 height 12
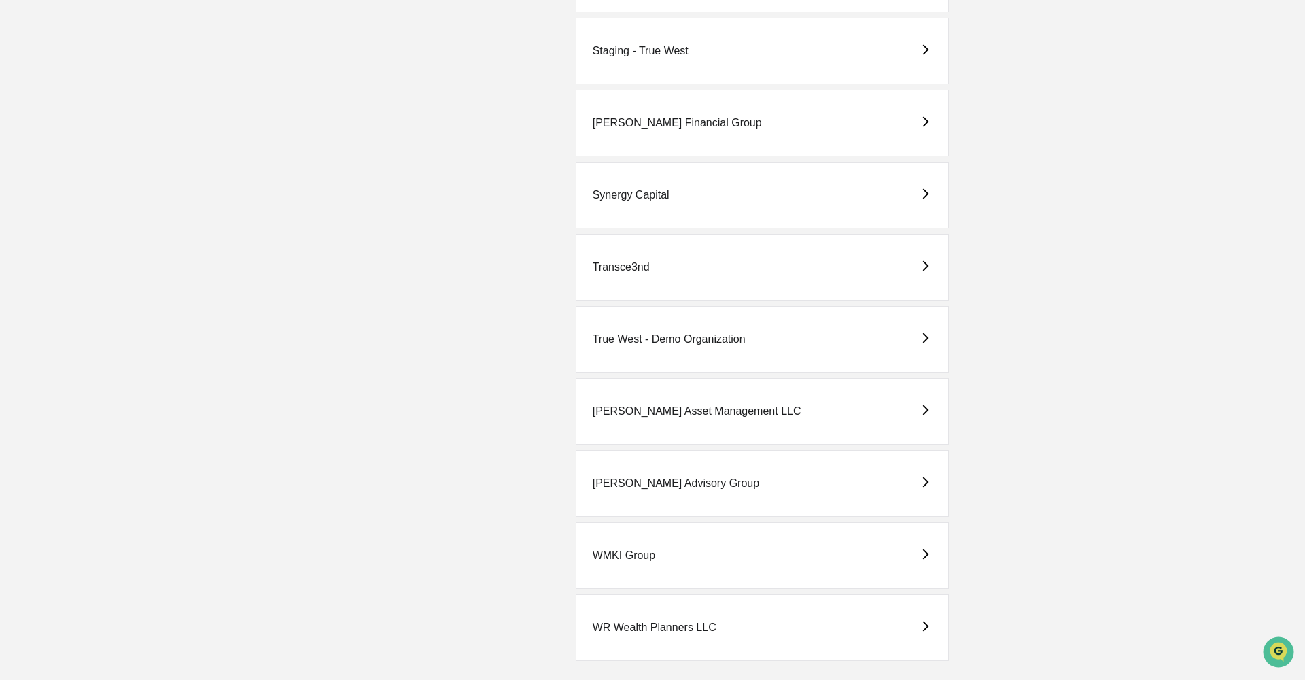
scroll to position [3225, 0]
click at [639, 409] on div "[PERSON_NAME] Asset Management LLC" at bounding box center [697, 412] width 209 height 12
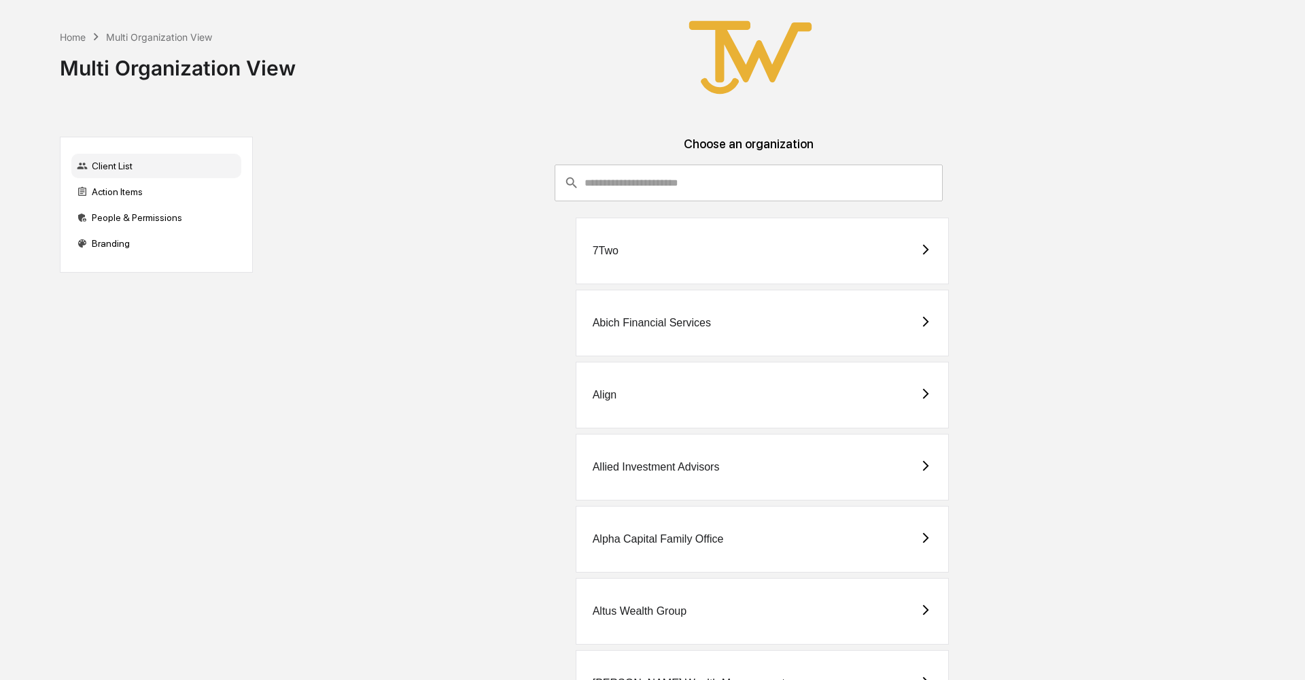
click at [648, 538] on div "Alpha Capital Family Office" at bounding box center [658, 539] width 131 height 12
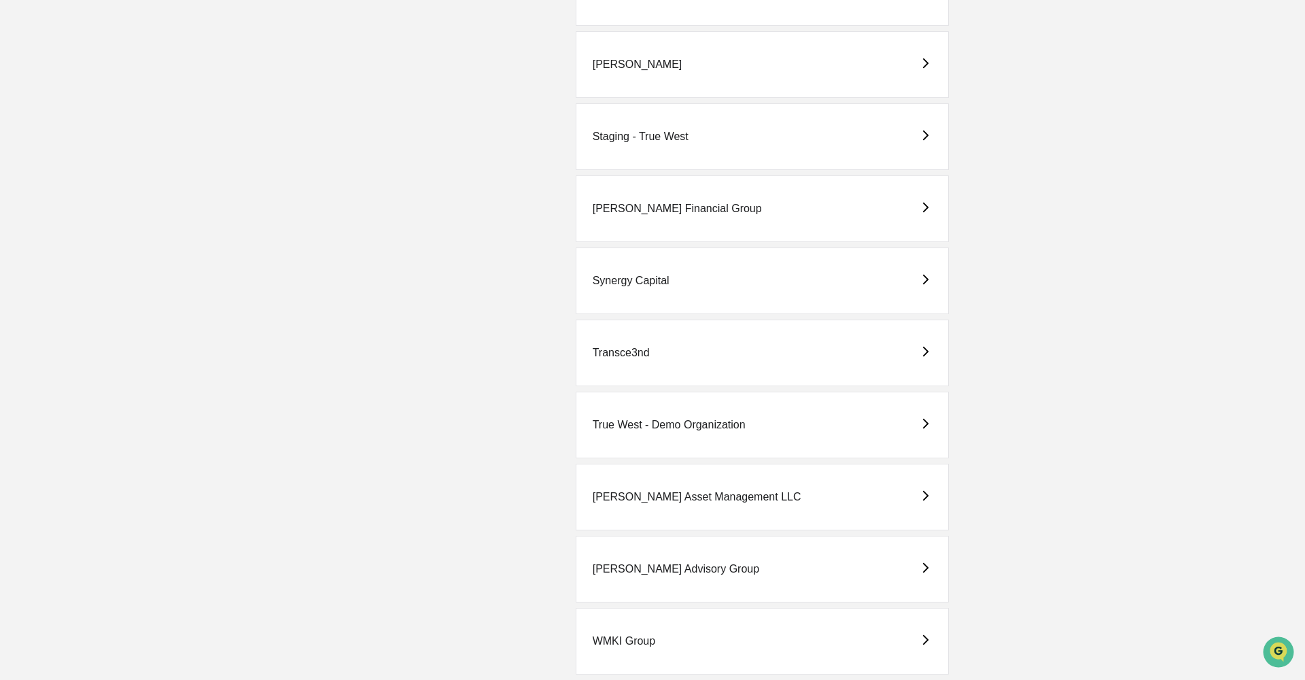
scroll to position [3141, 0]
click at [666, 492] on div "[PERSON_NAME] Asset Management LLC" at bounding box center [697, 495] width 209 height 12
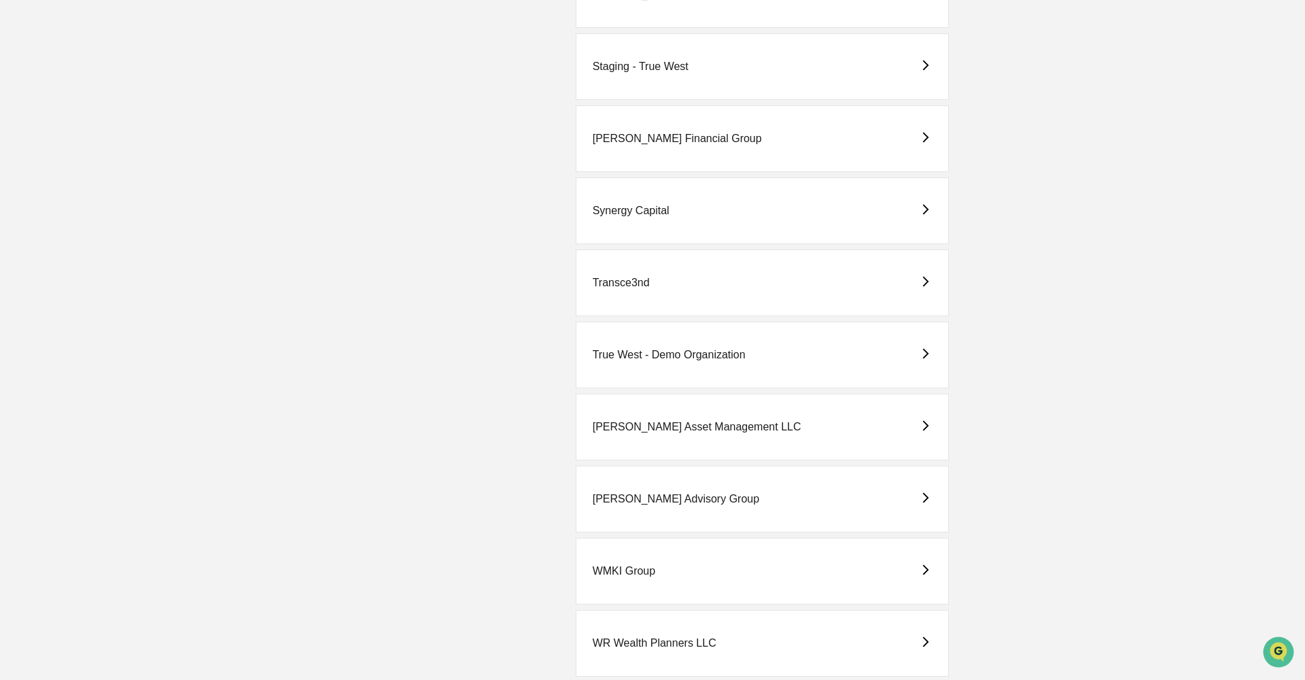
scroll to position [3213, 0]
click at [617, 495] on div "[PERSON_NAME] Advisory Group" at bounding box center [676, 496] width 167 height 12
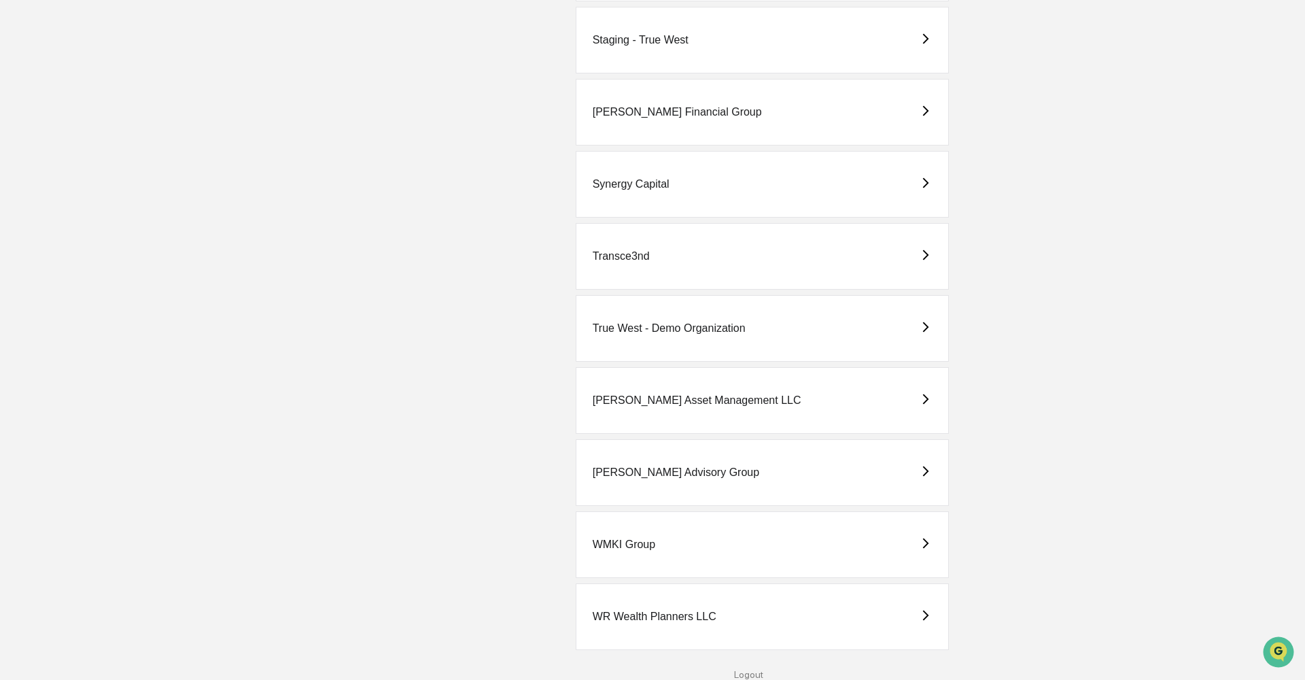
scroll to position [3250, 0]
click at [621, 538] on div "WMKI Group" at bounding box center [624, 544] width 63 height 12
